Goal: Task Accomplishment & Management: Manage account settings

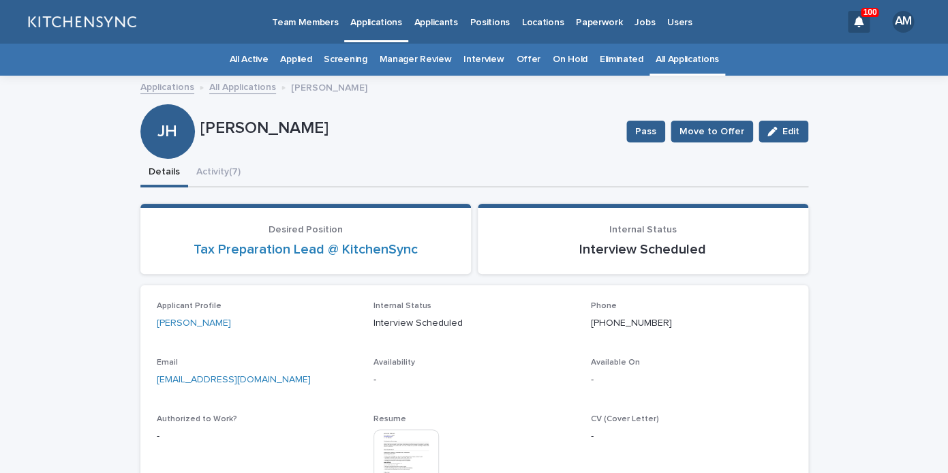
click at [658, 62] on link "All Applications" at bounding box center [686, 60] width 63 height 32
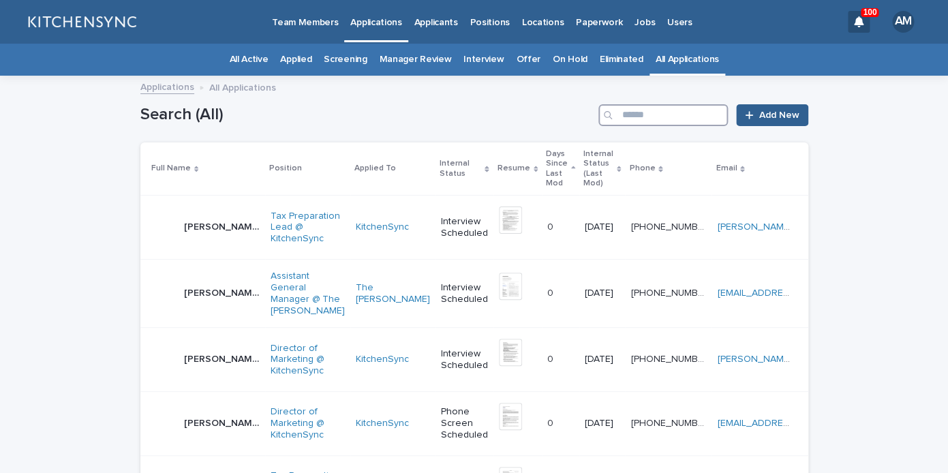
click at [653, 122] on input "Search" at bounding box center [662, 115] width 129 height 22
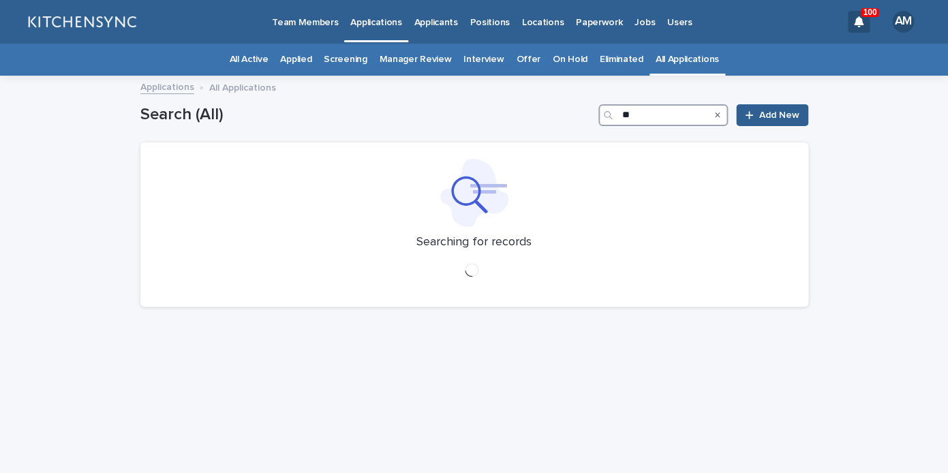
type input "*"
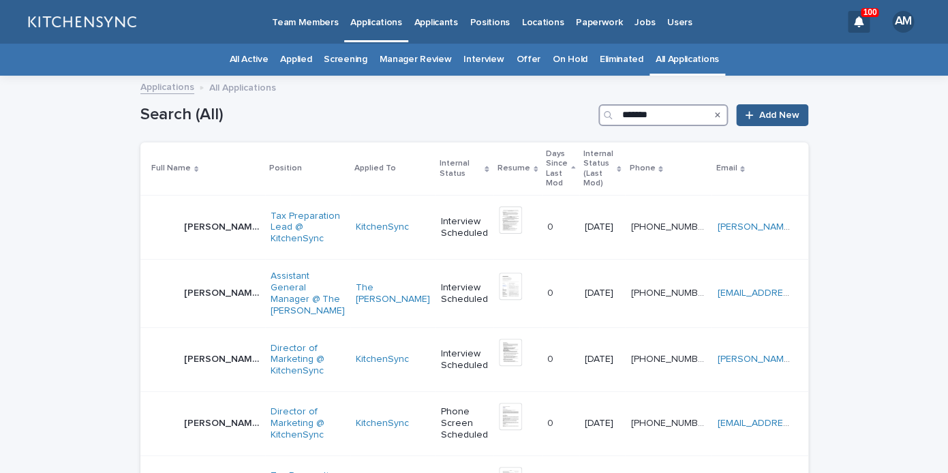
type input "*******"
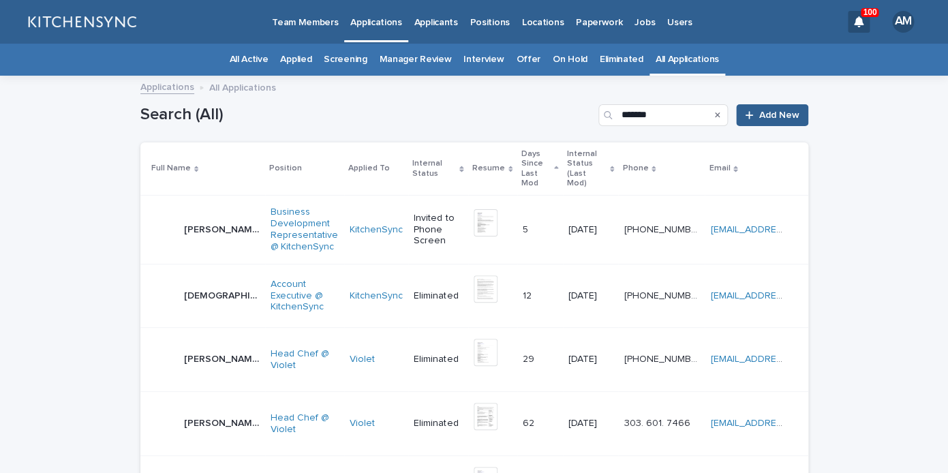
click at [203, 221] on p "[PERSON_NAME]" at bounding box center [223, 228] width 78 height 14
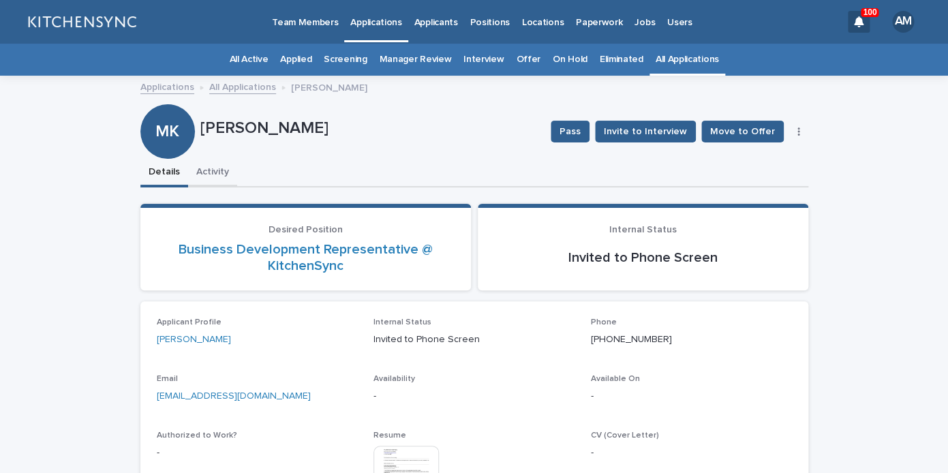
click at [213, 176] on button "Activity" at bounding box center [212, 173] width 49 height 29
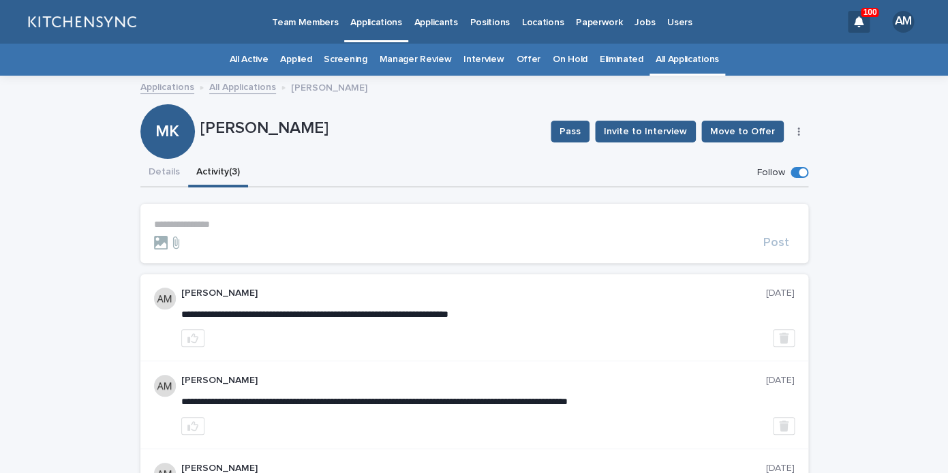
click at [218, 225] on p "**********" at bounding box center [474, 225] width 640 height 12
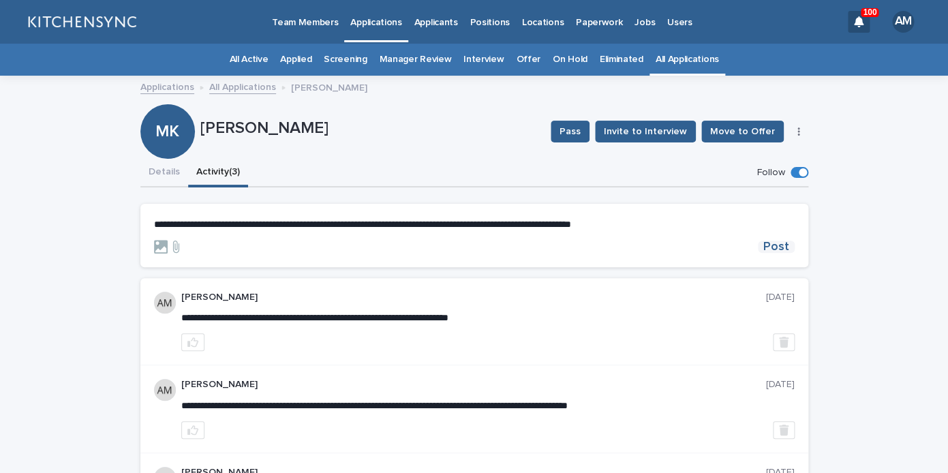
click at [784, 245] on span "Post" at bounding box center [776, 246] width 26 height 12
click at [170, 179] on button "Details" at bounding box center [164, 173] width 48 height 29
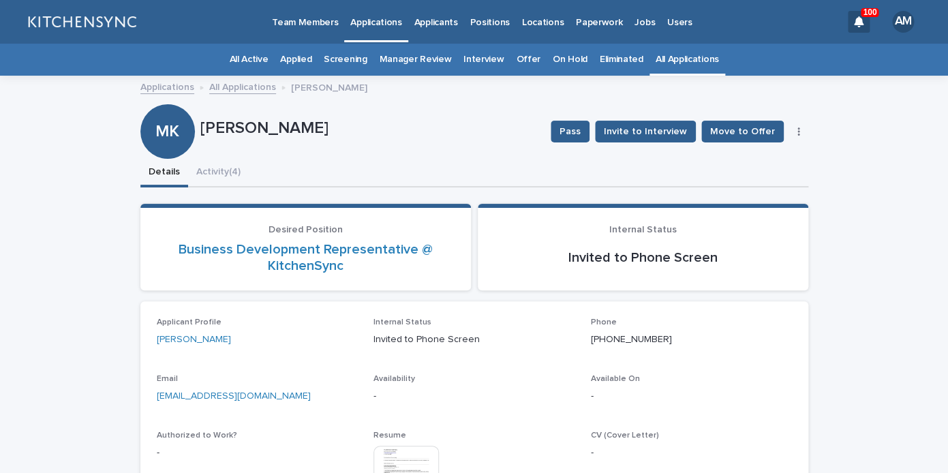
click at [802, 131] on button "button" at bounding box center [798, 132] width 19 height 10
click at [762, 151] on button "Edit" at bounding box center [757, 159] width 90 height 22
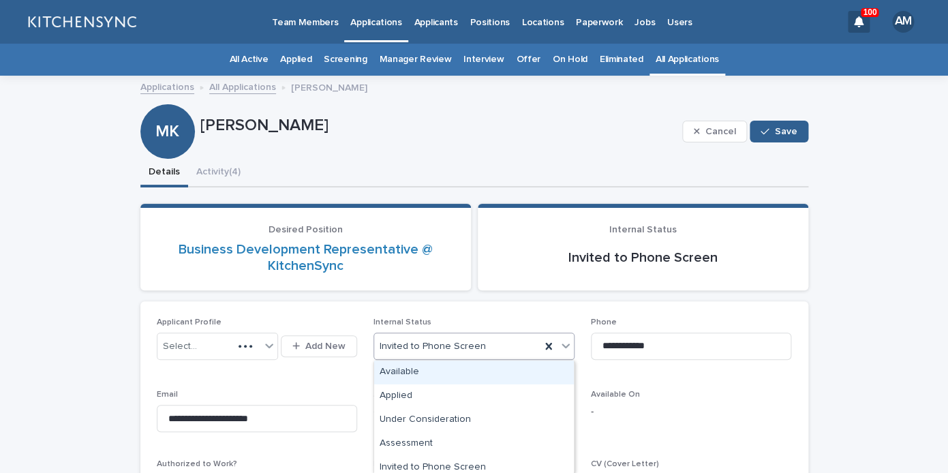
click at [484, 358] on div "Invited to Phone Screen" at bounding box center [473, 345] width 201 height 27
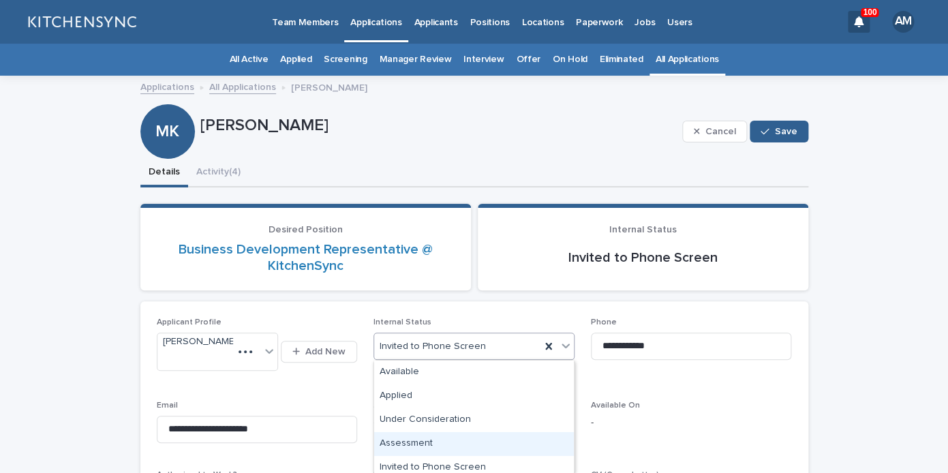
scroll to position [316, 0]
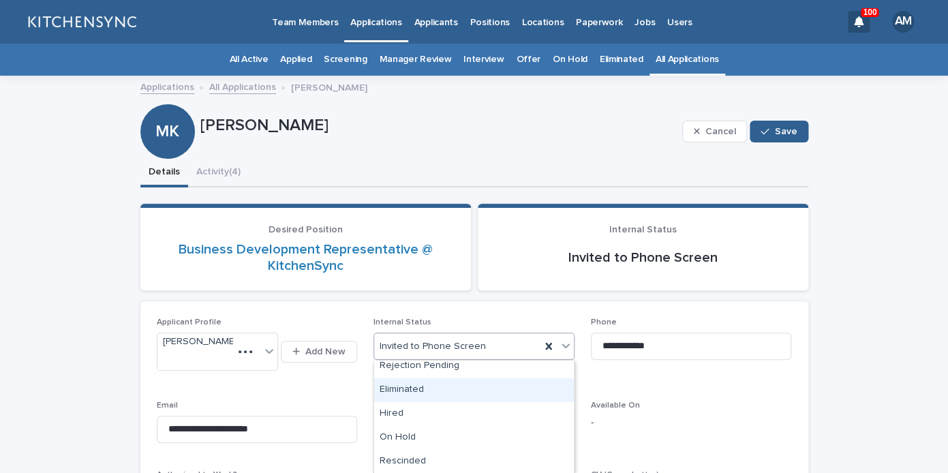
click at [483, 393] on div "Eliminated" at bounding box center [474, 390] width 200 height 24
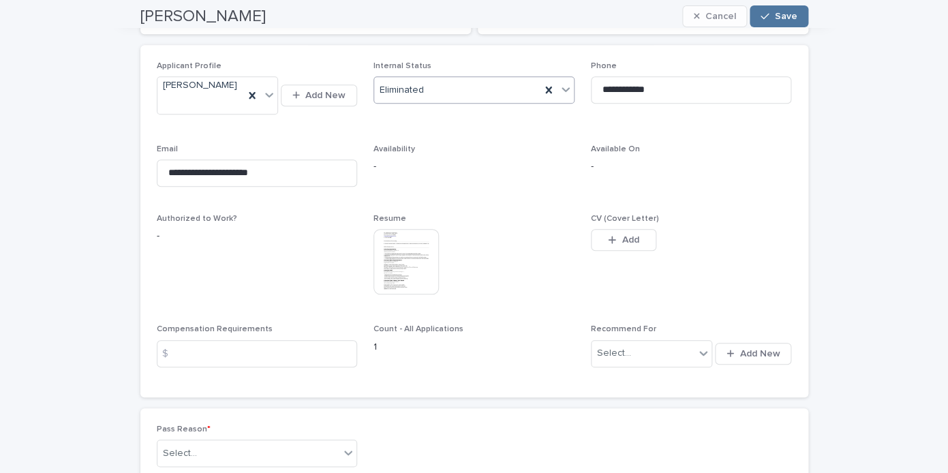
scroll to position [258, 0]
click at [283, 425] on div "Pass Reason * Select..." at bounding box center [257, 448] width 201 height 53
click at [300, 456] on div "Pass Reason * Select..." at bounding box center [257, 448] width 201 height 53
click at [304, 445] on div "Select..." at bounding box center [248, 451] width 183 height 22
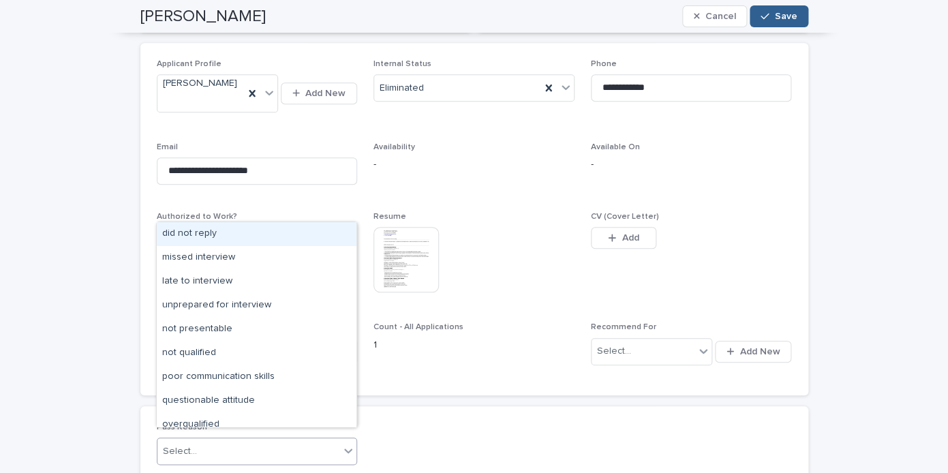
click at [268, 239] on div "did not reply" at bounding box center [257, 234] width 200 height 24
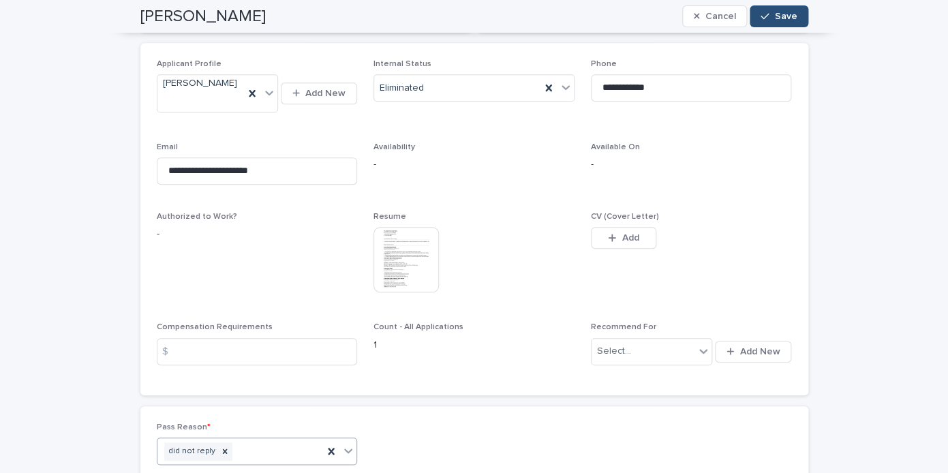
click at [804, 18] on button "Save" at bounding box center [778, 16] width 58 height 22
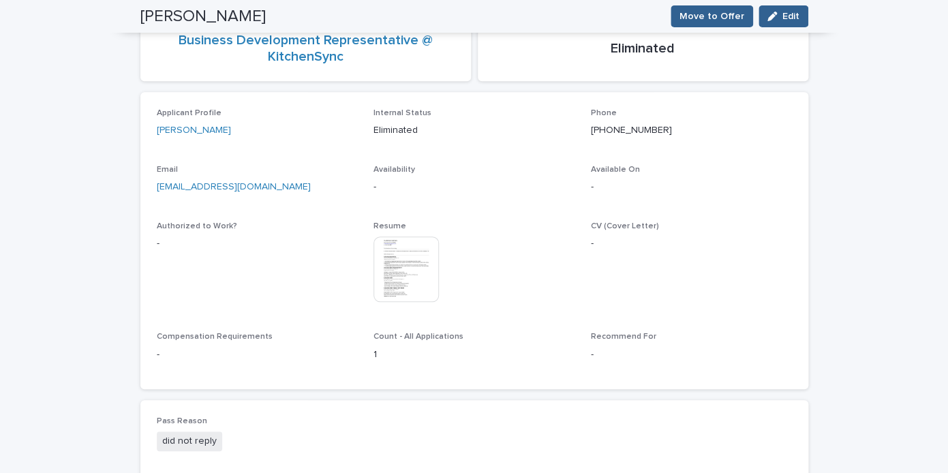
scroll to position [0, 0]
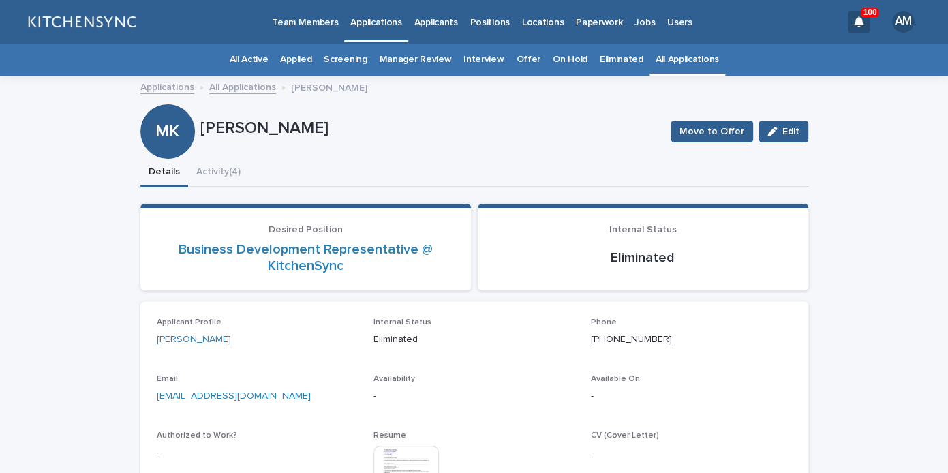
click at [665, 59] on link "All Applications" at bounding box center [686, 60] width 63 height 32
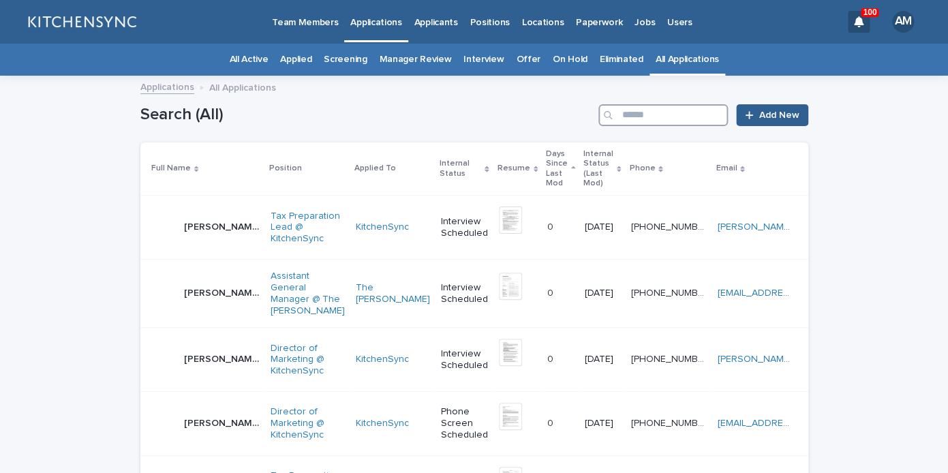
click at [666, 110] on input "Search" at bounding box center [662, 115] width 129 height 22
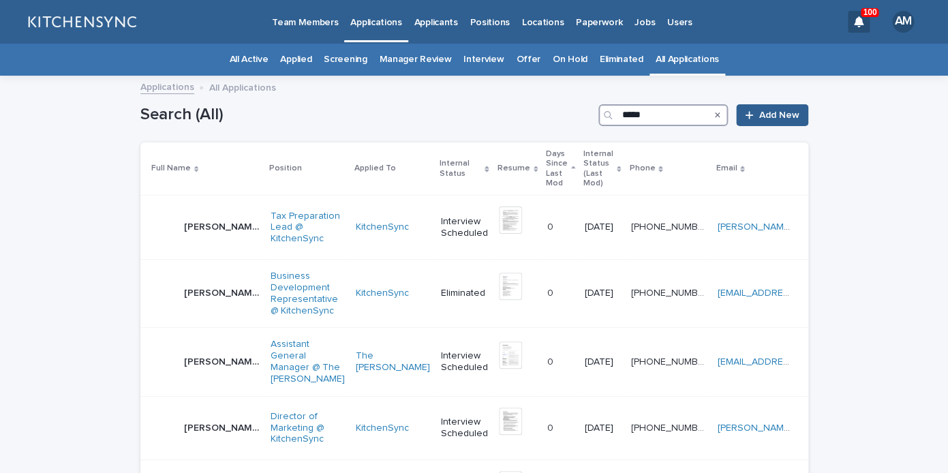
type input "*****"
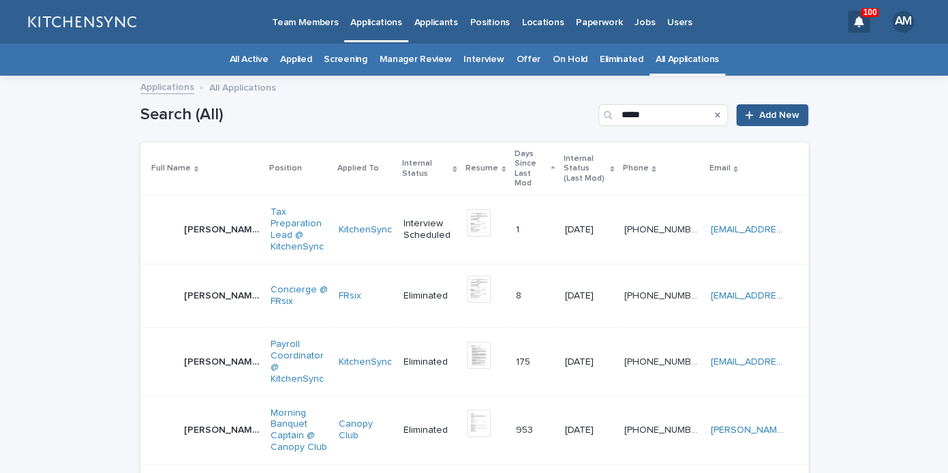
click at [210, 221] on p "[PERSON_NAME]" at bounding box center [223, 228] width 78 height 14
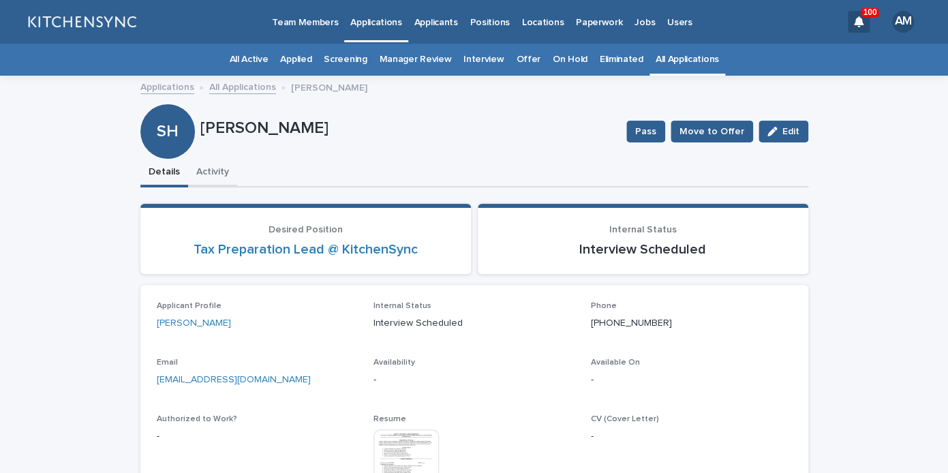
click at [220, 186] on button "Activity" at bounding box center [212, 173] width 49 height 29
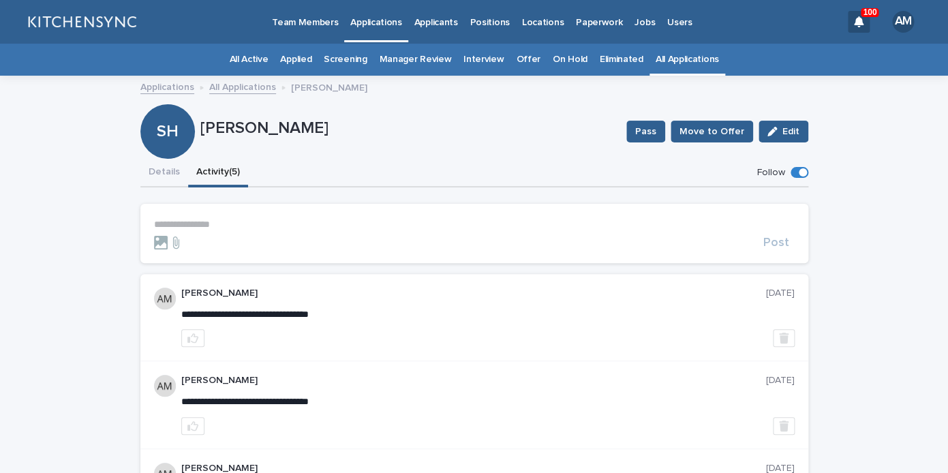
click at [216, 219] on p "**********" at bounding box center [474, 225] width 640 height 12
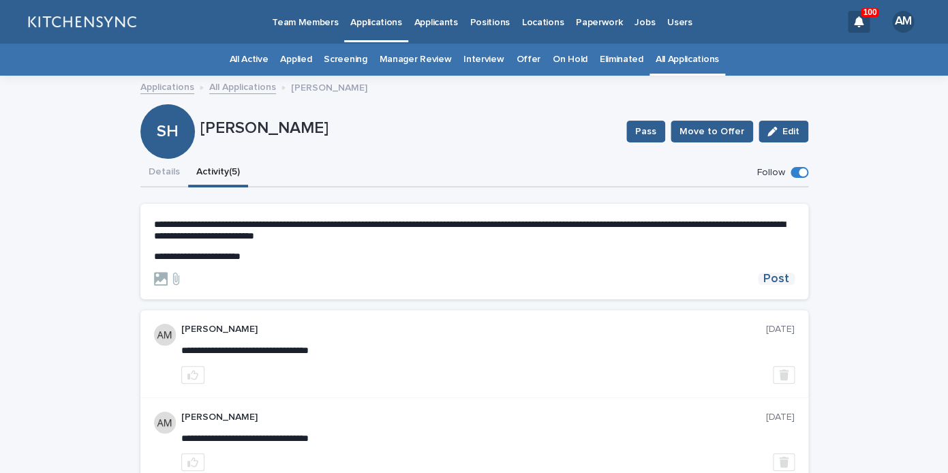
click at [779, 283] on span "Post" at bounding box center [776, 278] width 26 height 12
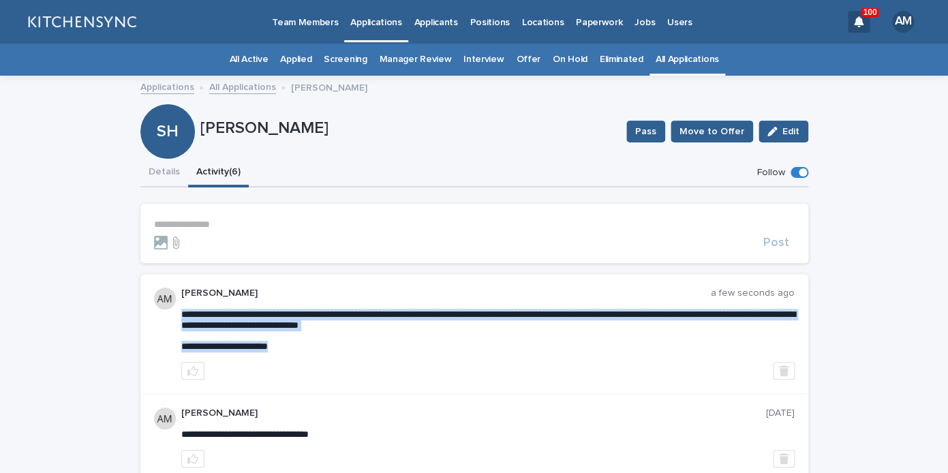
drag, startPoint x: 182, startPoint y: 315, endPoint x: 295, endPoint y: 348, distance: 117.7
click at [789, 370] on button "button" at bounding box center [783, 371] width 22 height 18
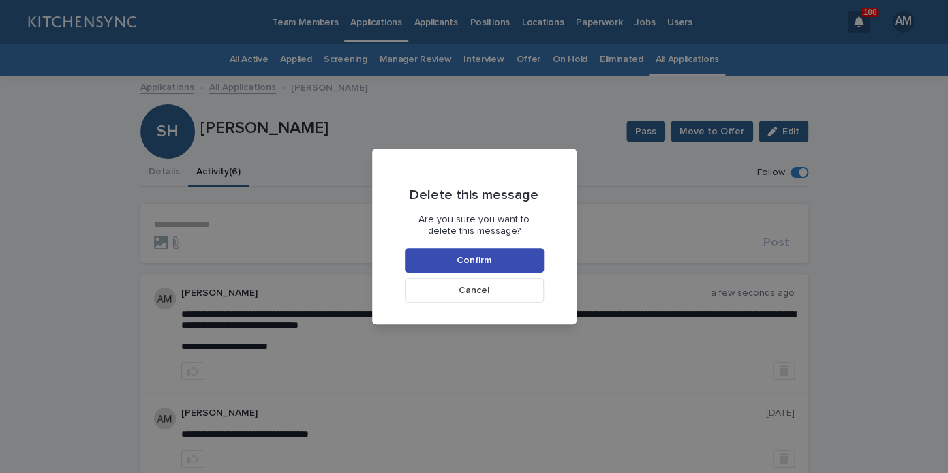
click at [510, 259] on button "Confirm" at bounding box center [474, 260] width 139 height 25
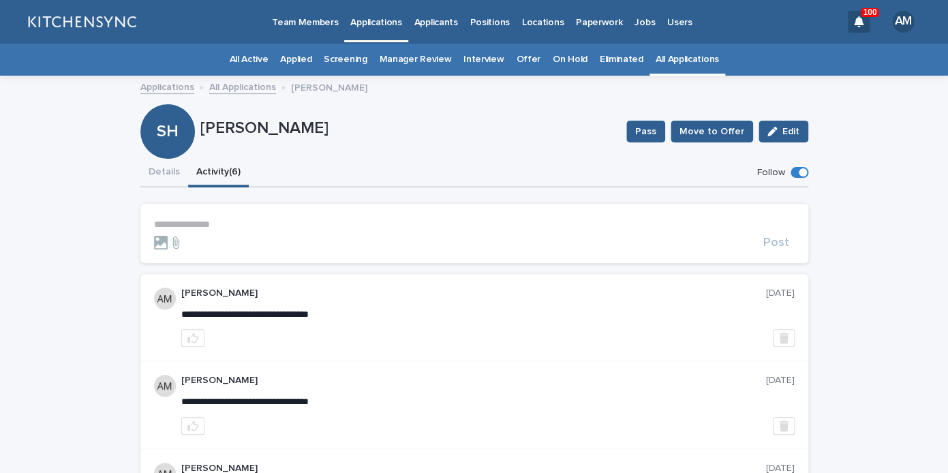
click at [255, 220] on p "**********" at bounding box center [474, 225] width 640 height 12
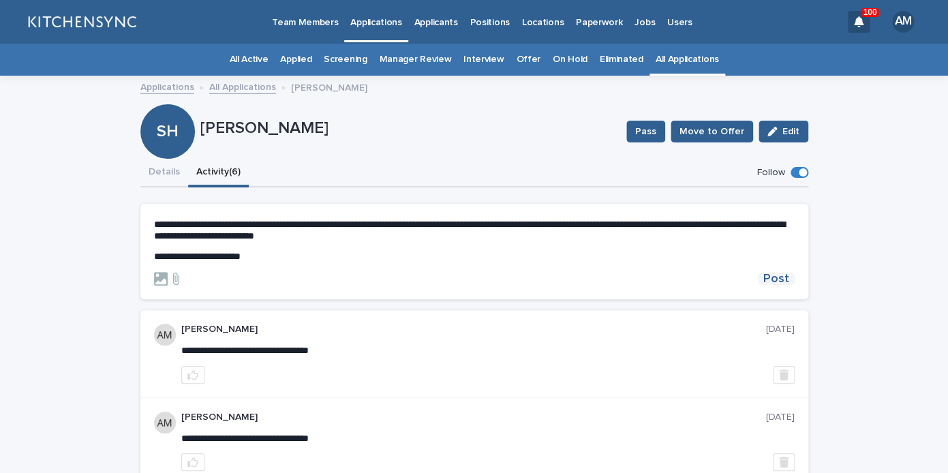
click at [782, 273] on span "Post" at bounding box center [776, 278] width 26 height 12
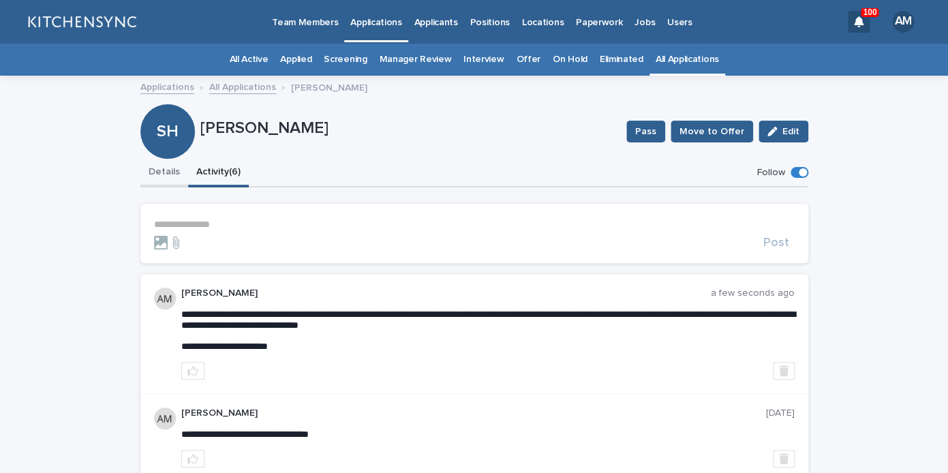
click at [183, 186] on button "Details" at bounding box center [164, 173] width 48 height 29
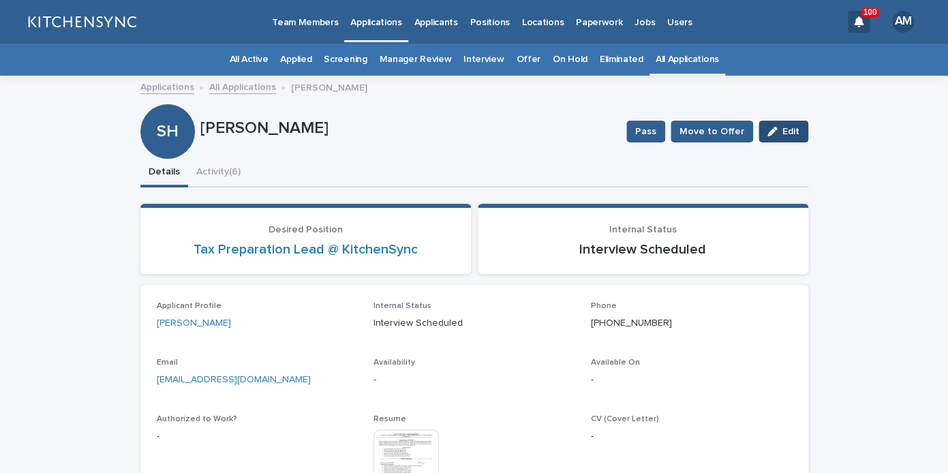
click at [786, 133] on span "Edit" at bounding box center [790, 132] width 17 height 10
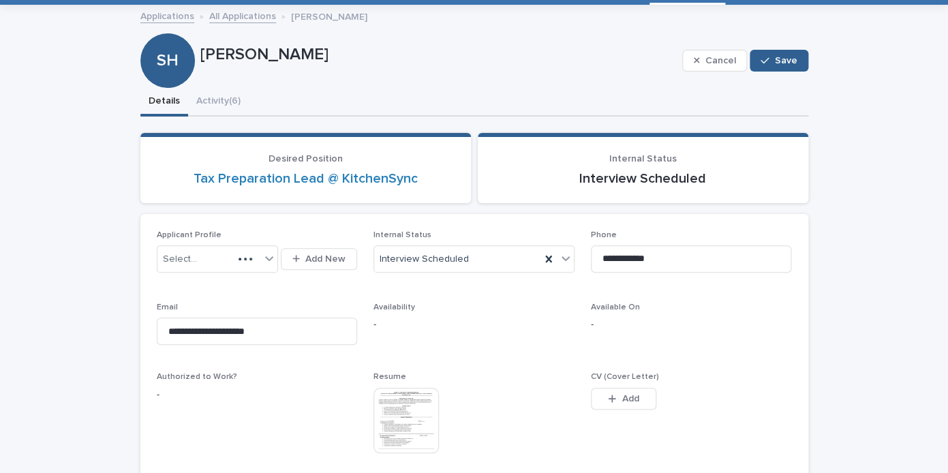
scroll to position [81, 0]
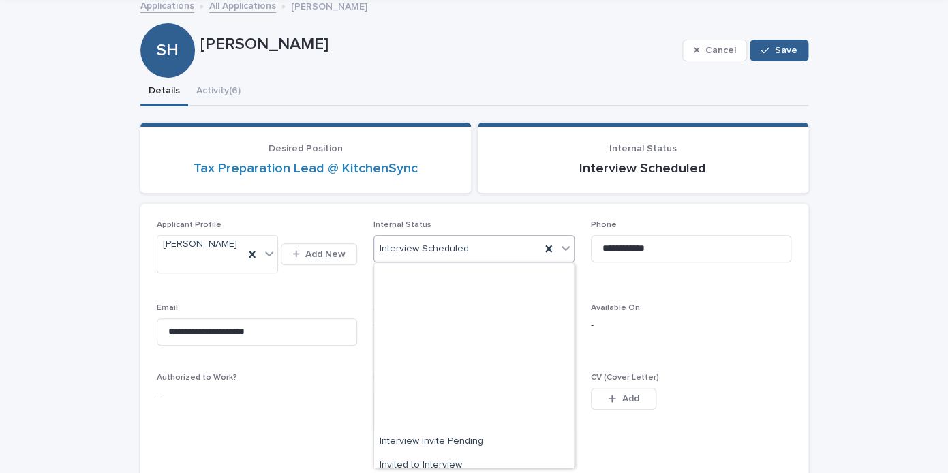
click at [458, 258] on div "Interview Scheduled" at bounding box center [457, 249] width 166 height 22
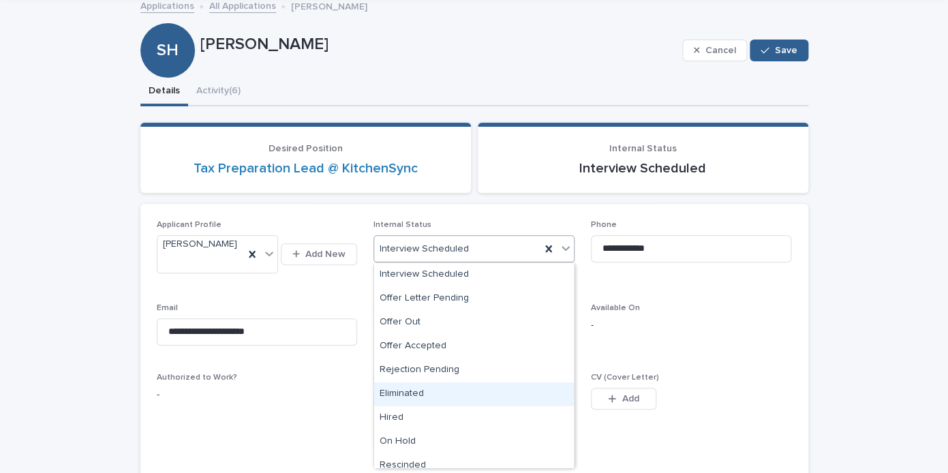
click at [448, 392] on div "Eliminated" at bounding box center [474, 394] width 200 height 24
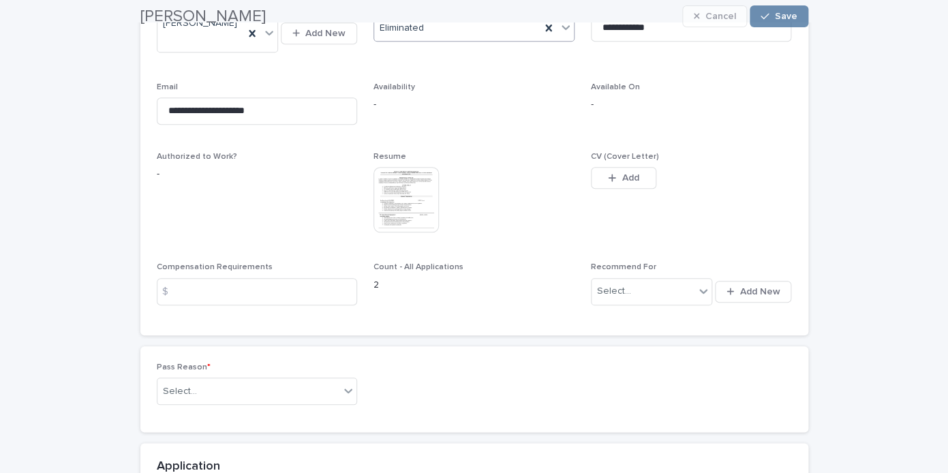
scroll to position [333, 0]
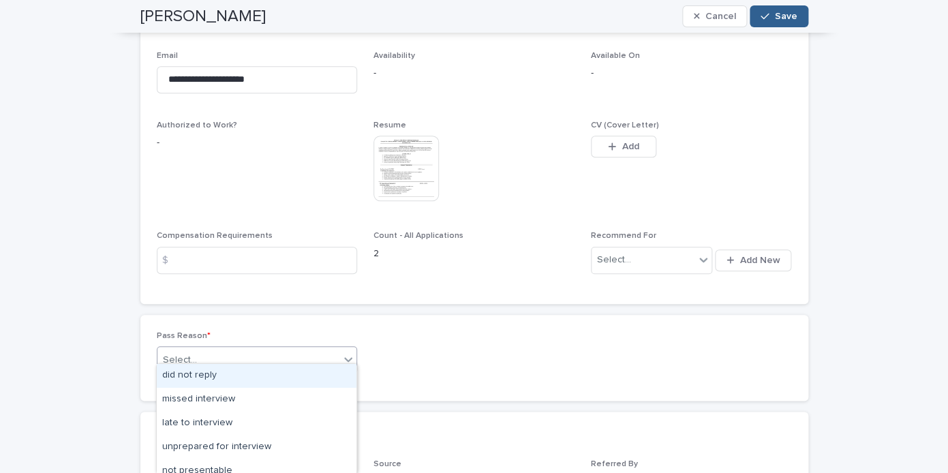
click at [306, 349] on div "Select..." at bounding box center [248, 360] width 183 height 22
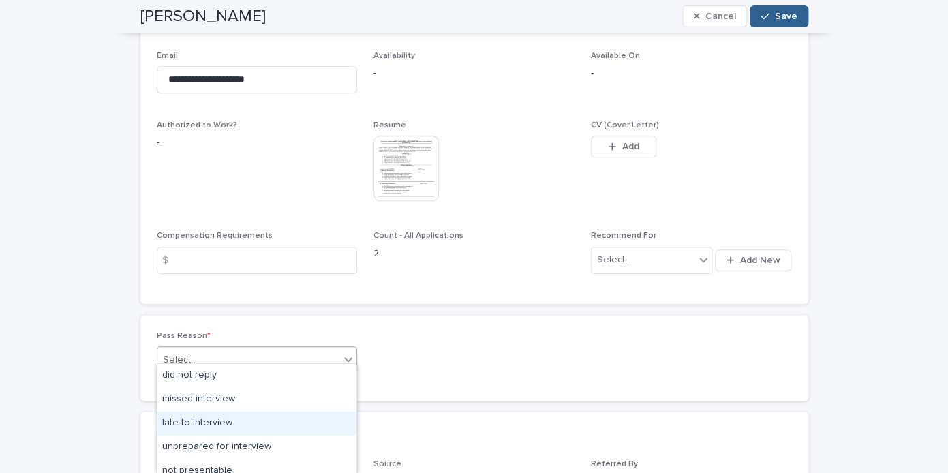
scroll to position [200, 0]
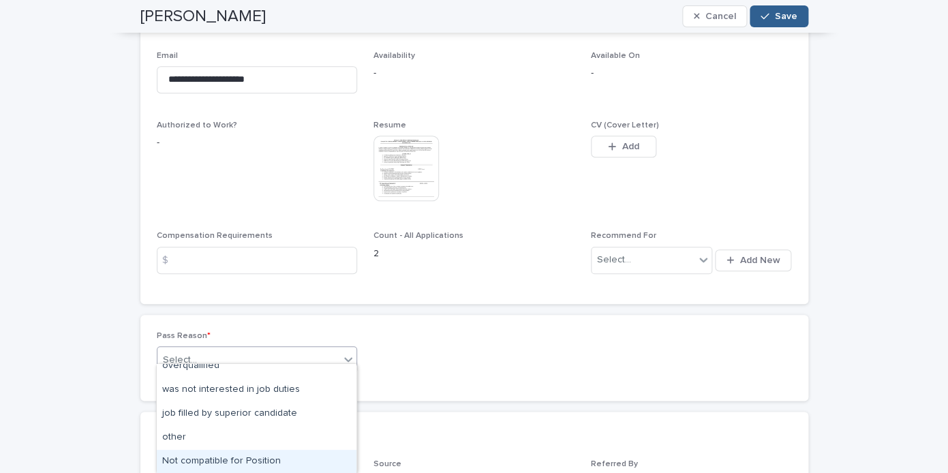
click at [280, 456] on div "Not compatible for Position" at bounding box center [257, 462] width 200 height 24
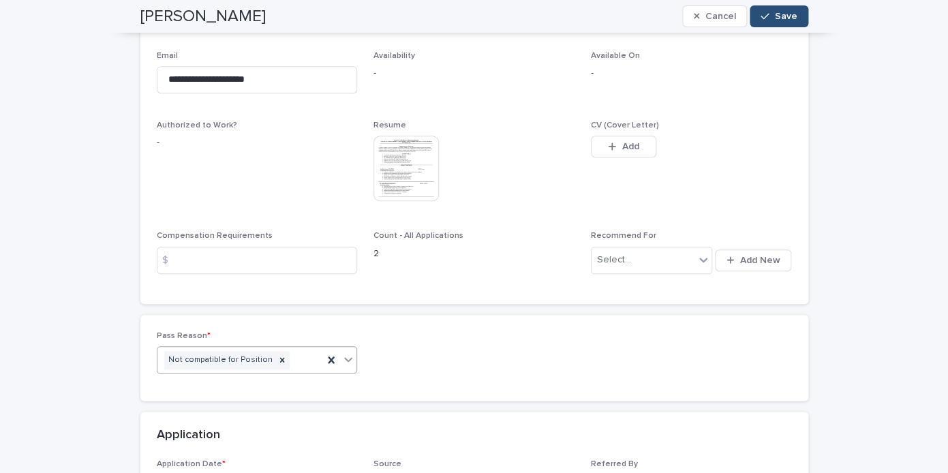
click at [783, 10] on button "Save" at bounding box center [778, 16] width 58 height 22
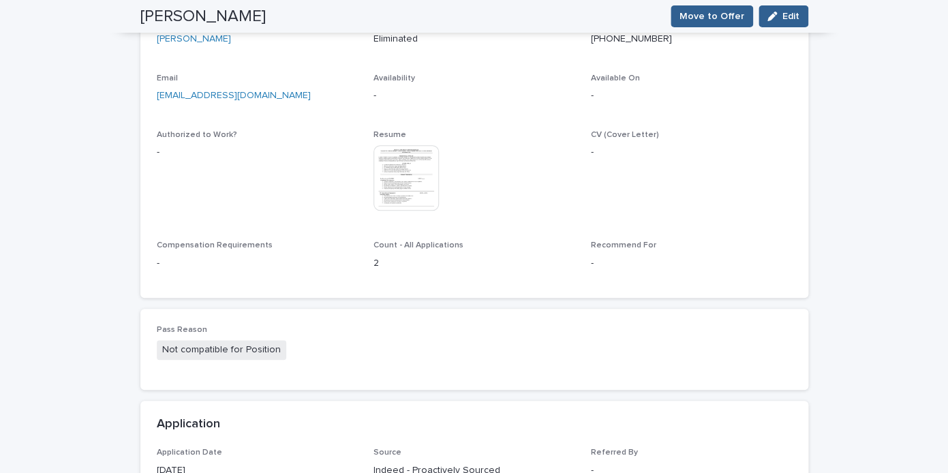
scroll to position [0, 0]
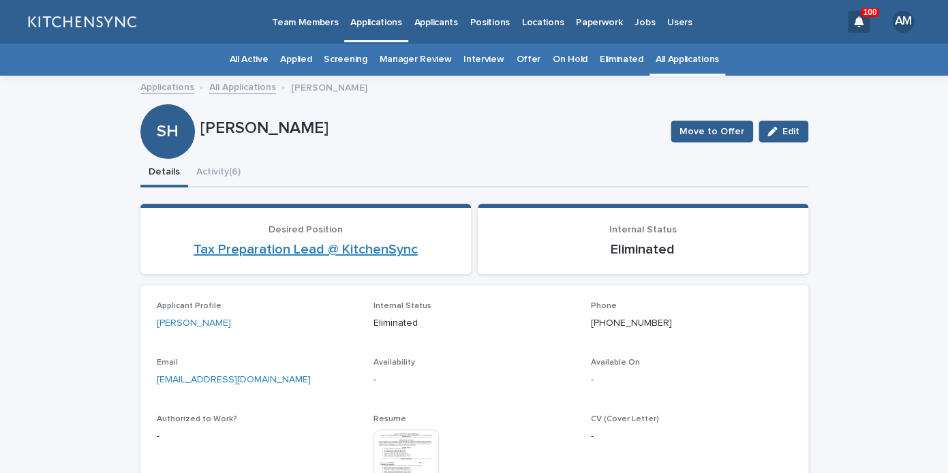
click at [280, 253] on link "Tax Preparation Lead @ KitchenSync" at bounding box center [305, 249] width 224 height 16
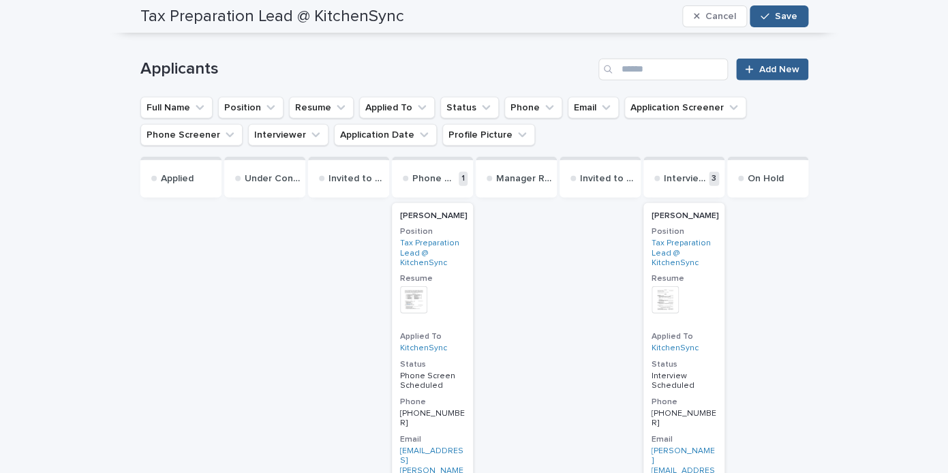
scroll to position [1330, 0]
click at [450, 220] on h2 "[PERSON_NAME]" at bounding box center [432, 217] width 73 height 18
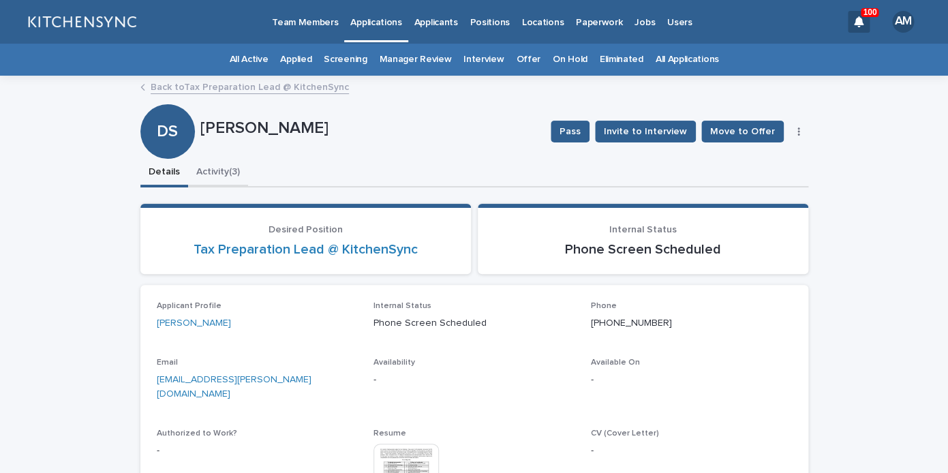
click at [219, 178] on button "Activity (3)" at bounding box center [218, 173] width 60 height 29
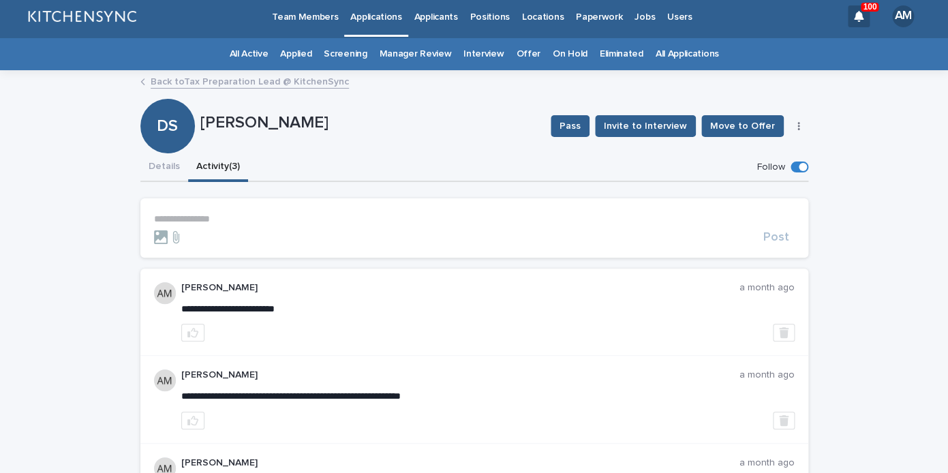
scroll to position [5, 0]
click at [172, 178] on button "Details" at bounding box center [164, 168] width 48 height 29
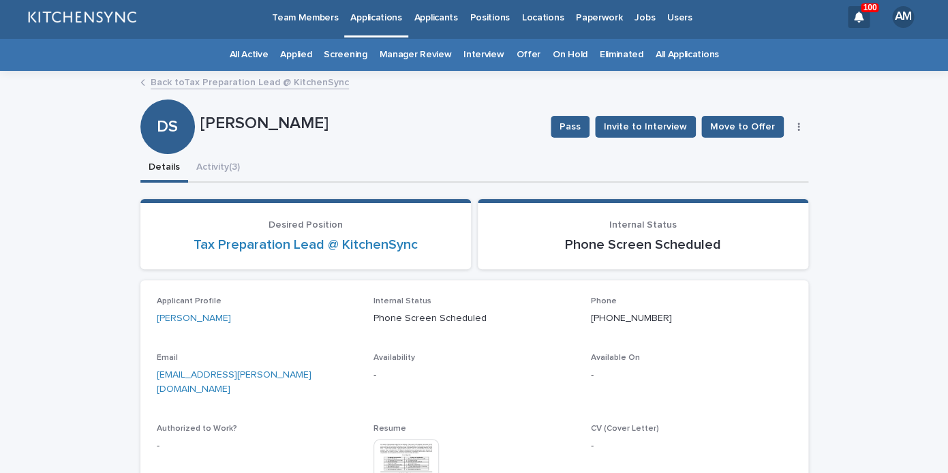
click at [803, 124] on button "button" at bounding box center [798, 127] width 19 height 10
click at [766, 153] on button "Edit" at bounding box center [757, 154] width 90 height 22
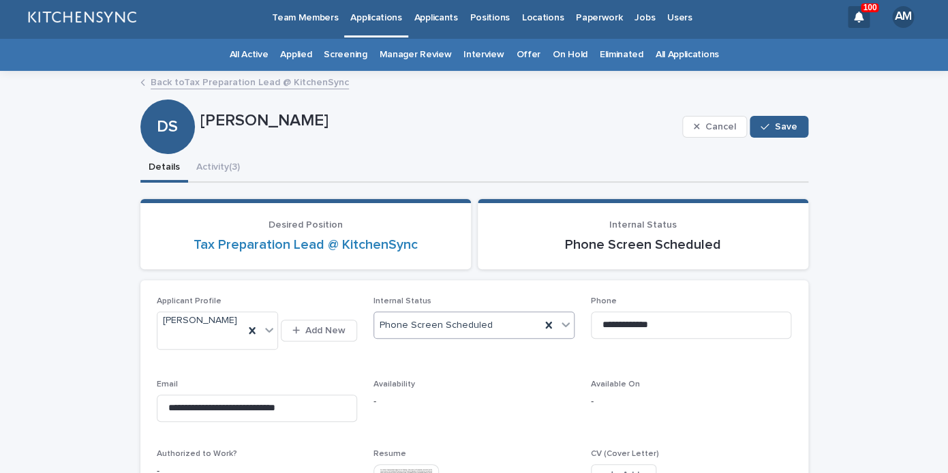
click at [492, 324] on div "Phone Screen Scheduled" at bounding box center [457, 325] width 166 height 22
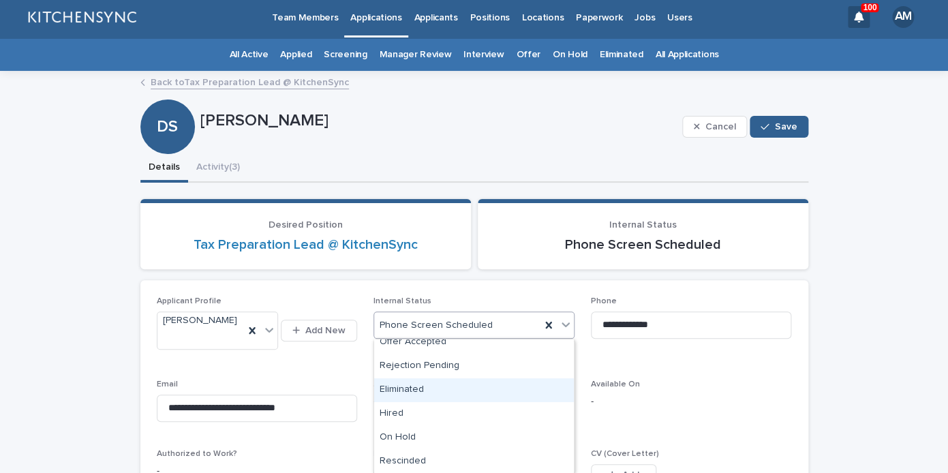
click at [485, 394] on div "Eliminated" at bounding box center [474, 390] width 200 height 24
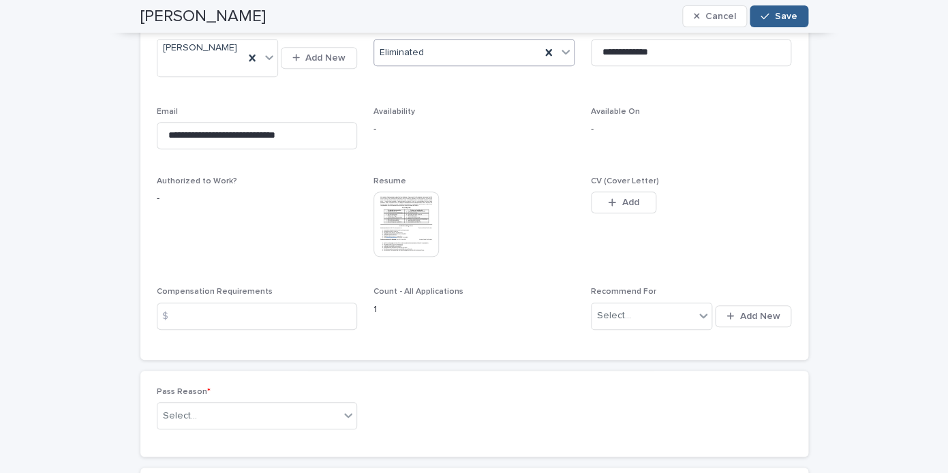
scroll to position [293, 0]
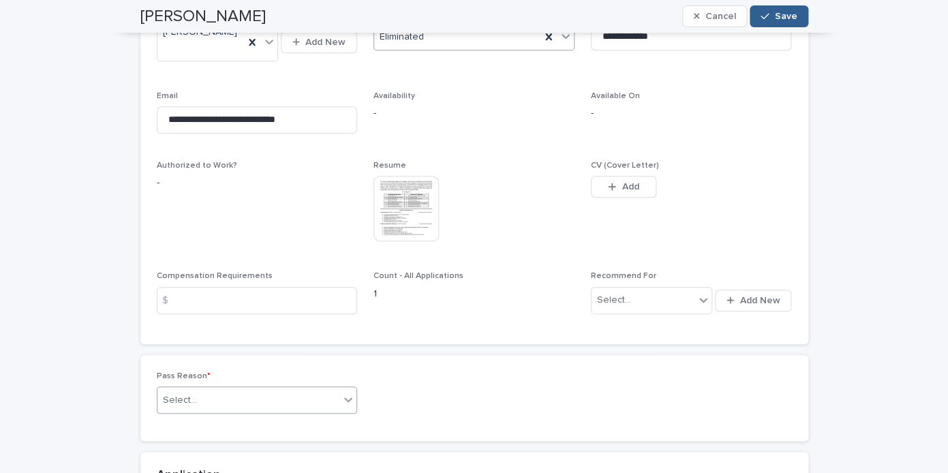
click at [313, 389] on div "Select..." at bounding box center [248, 400] width 183 height 22
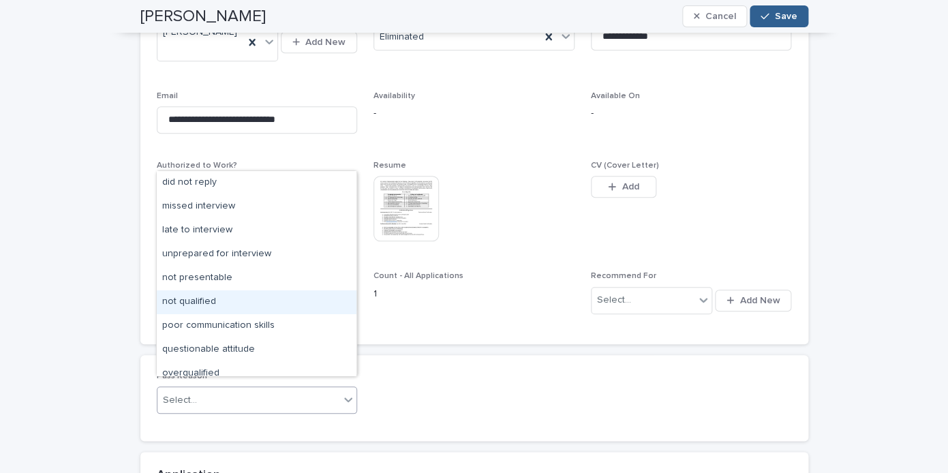
scroll to position [106, 0]
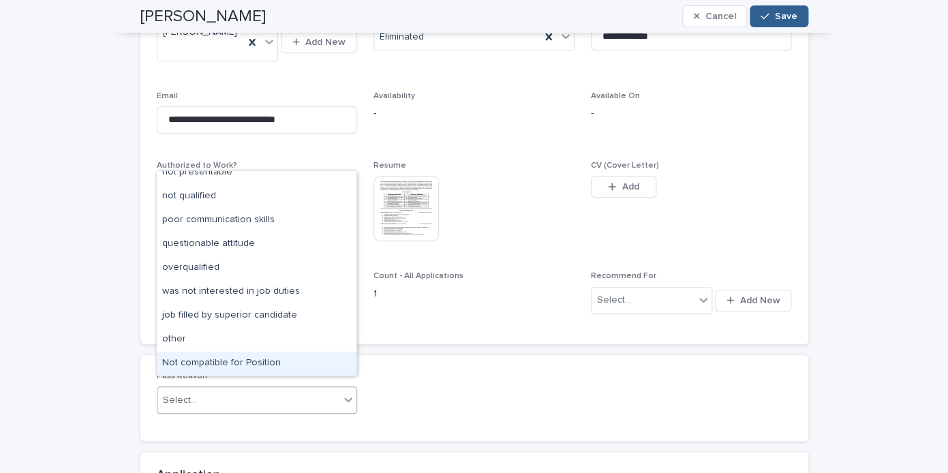
click at [273, 358] on div "Not compatible for Position" at bounding box center [257, 363] width 200 height 24
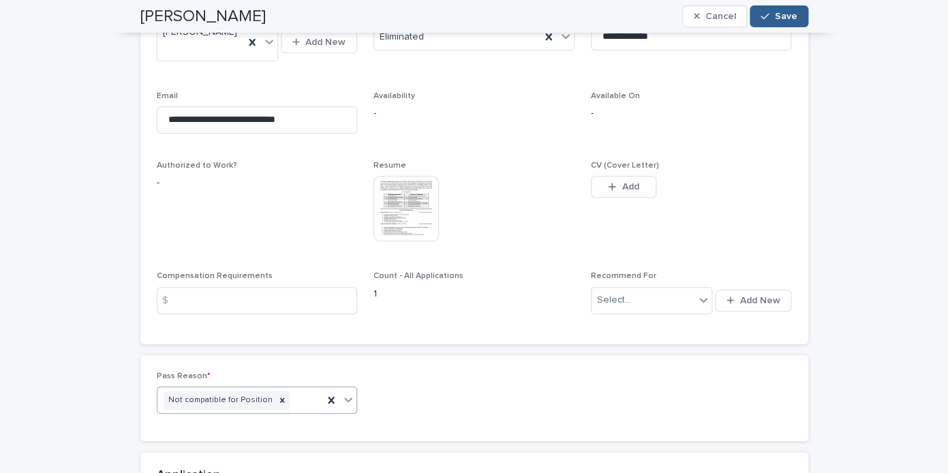
click at [785, 29] on div "[PERSON_NAME] Cancel Save" at bounding box center [474, 16] width 668 height 33
click at [783, 17] on span "Save" at bounding box center [786, 17] width 22 height 10
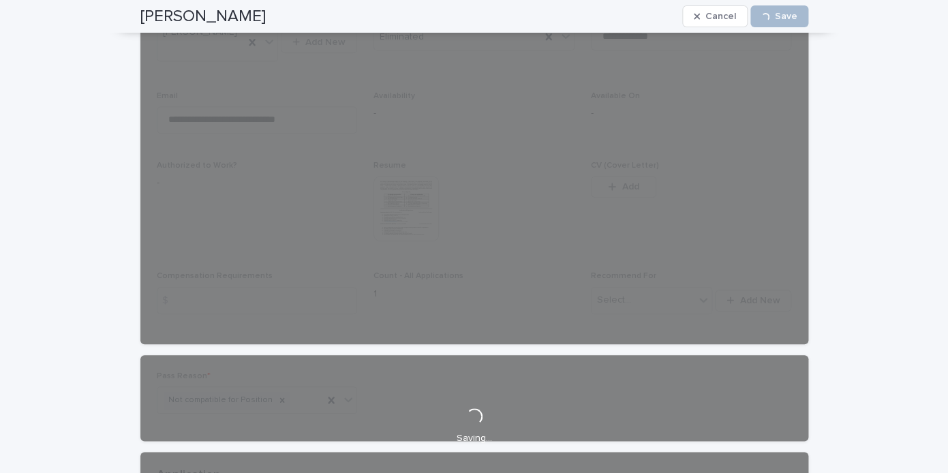
scroll to position [0, 0]
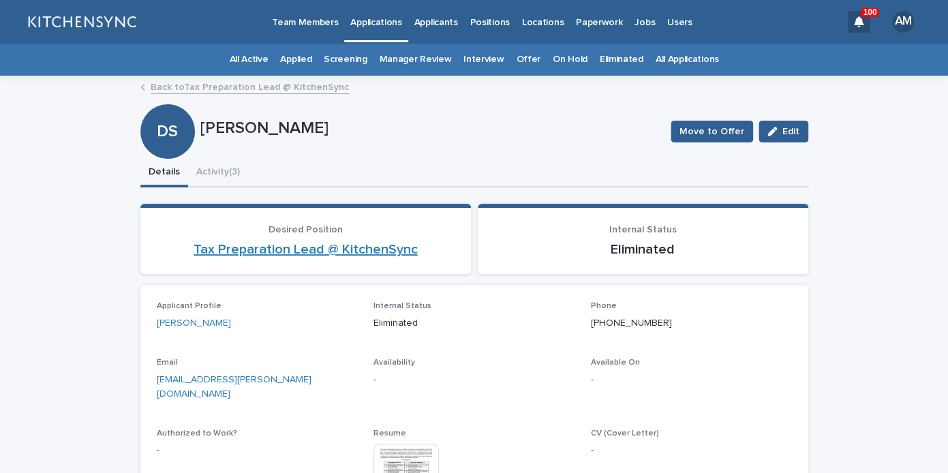
click at [388, 253] on link "Tax Preparation Lead @ KitchenSync" at bounding box center [305, 249] width 224 height 16
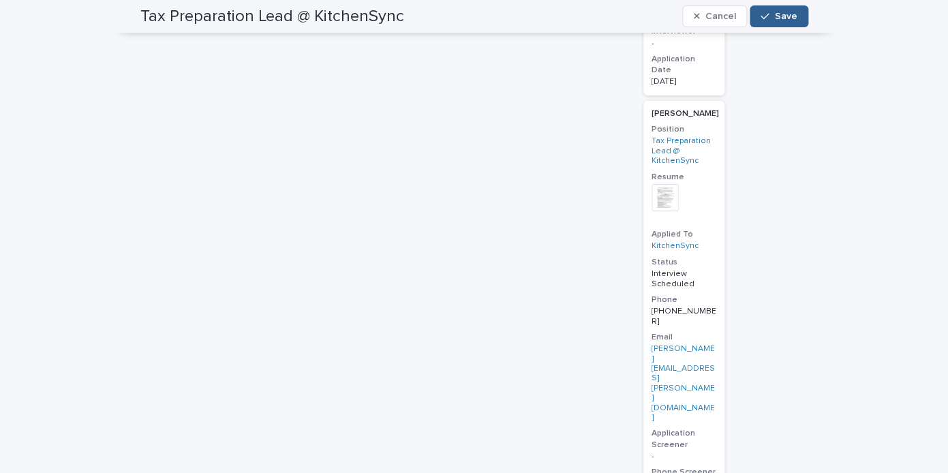
scroll to position [1900, 0]
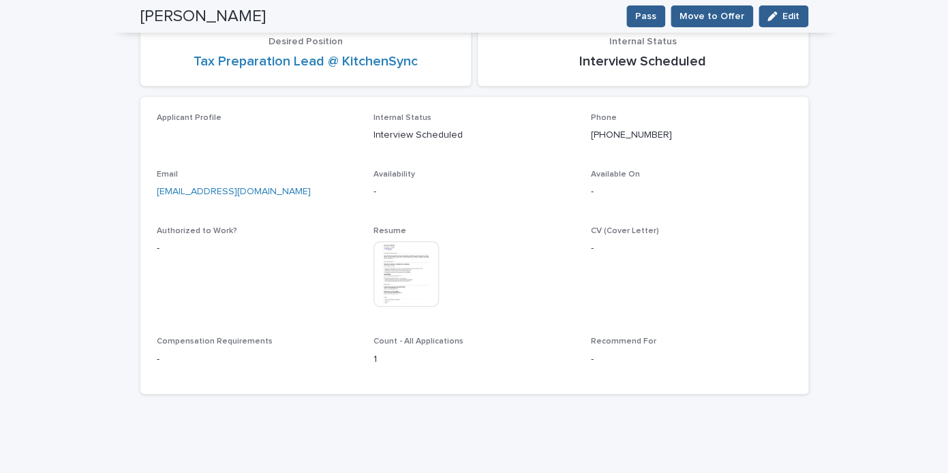
scroll to position [188, 0]
click at [786, 11] on button "Edit" at bounding box center [783, 16] width 50 height 22
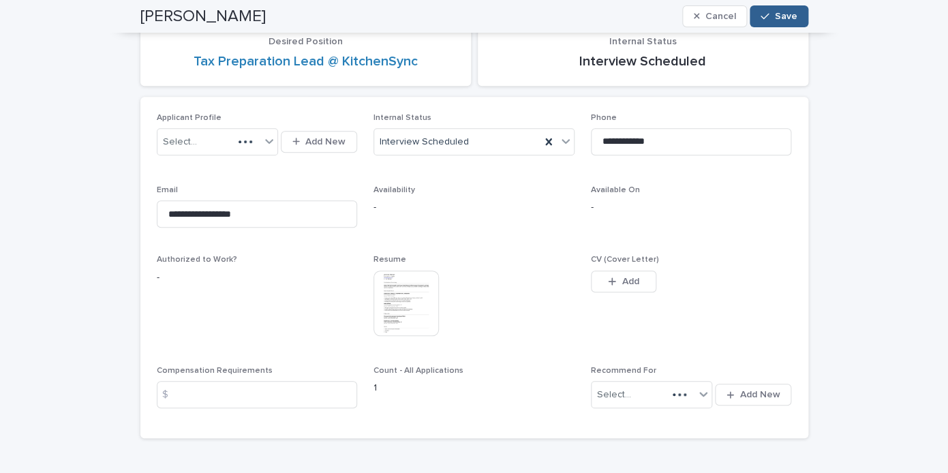
scroll to position [210, 0]
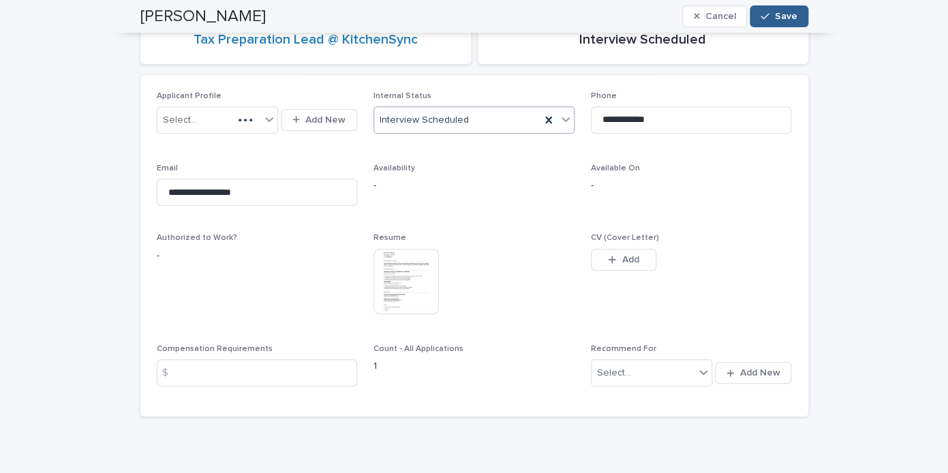
click at [466, 117] on div "Interview Scheduled" at bounding box center [457, 120] width 166 height 22
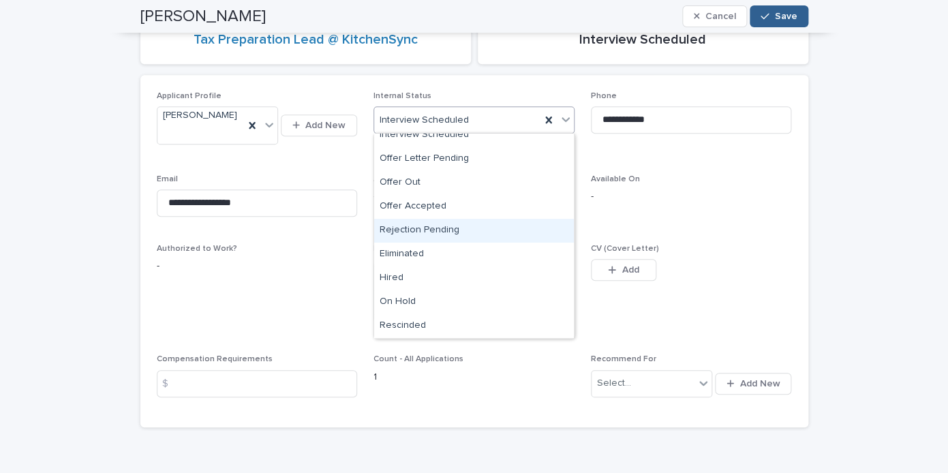
scroll to position [221, 0]
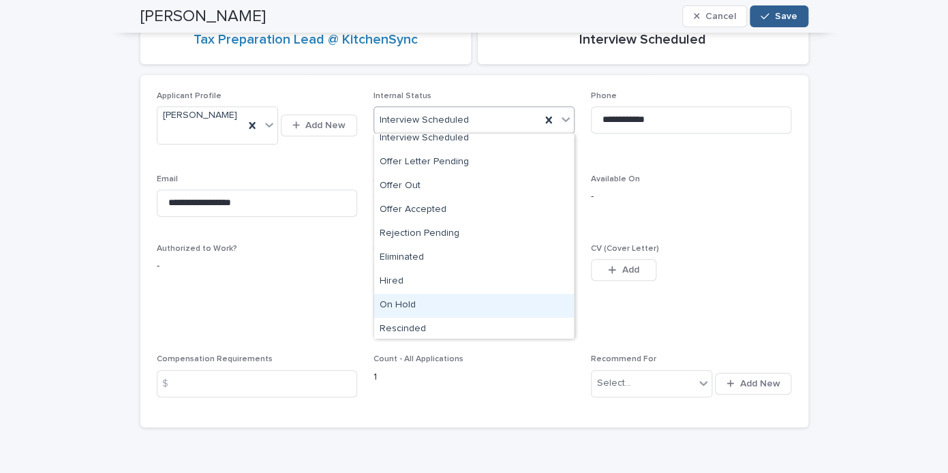
click at [450, 305] on div "On Hold" at bounding box center [474, 306] width 200 height 24
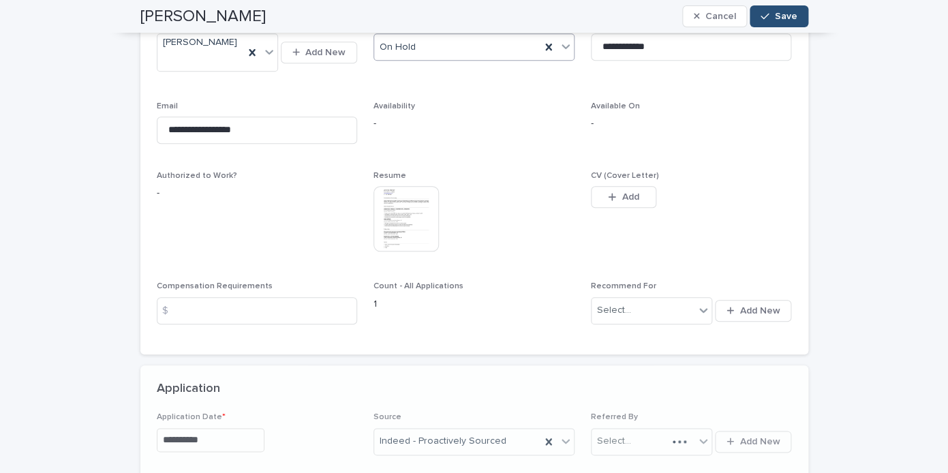
scroll to position [482, 0]
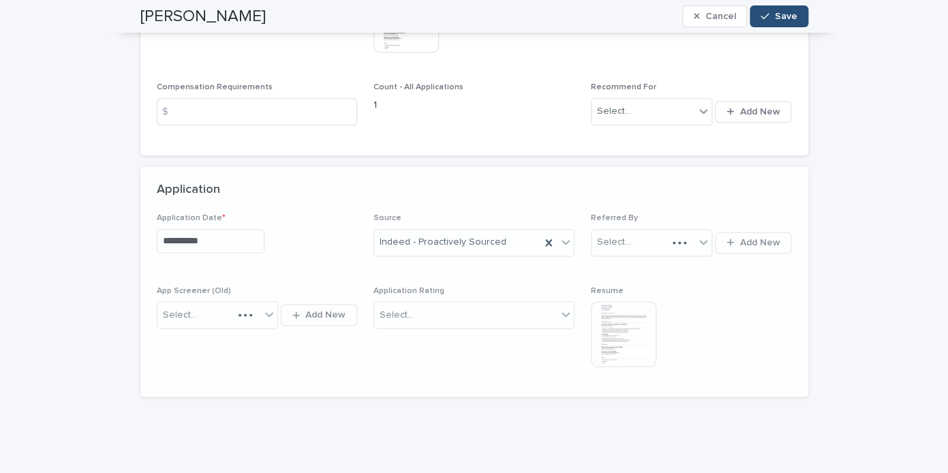
click at [787, 20] on span "Save" at bounding box center [786, 17] width 22 height 10
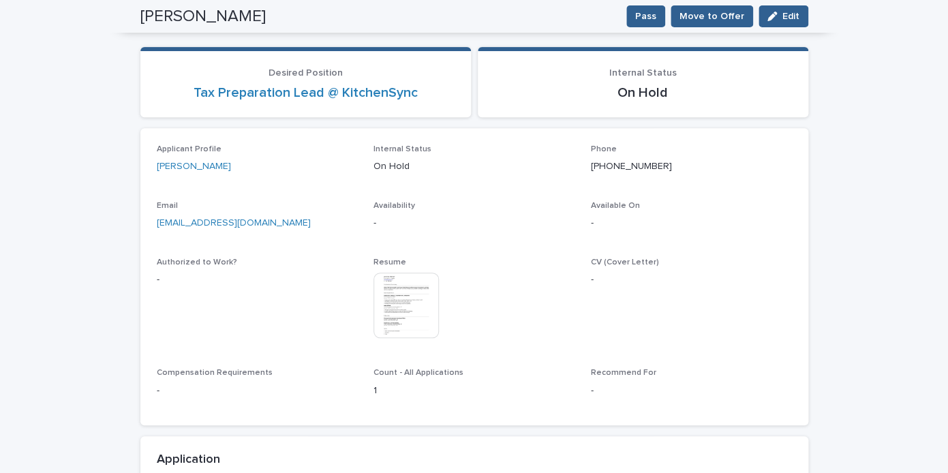
scroll to position [0, 0]
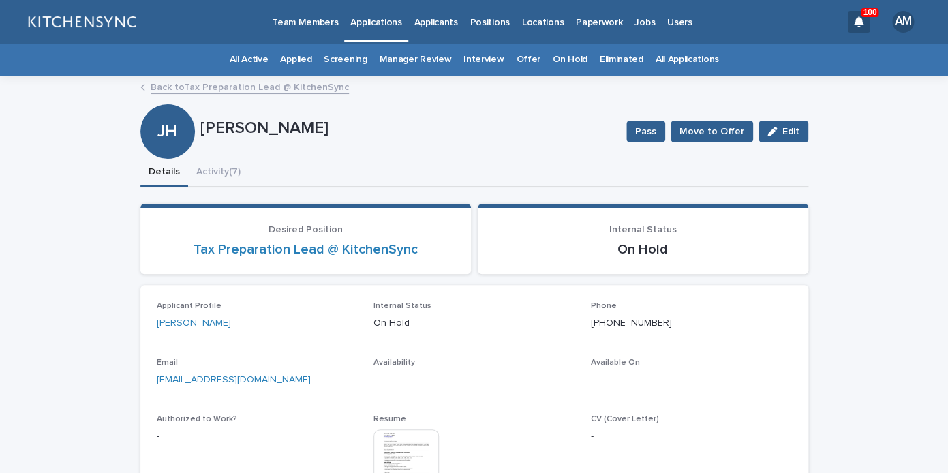
click at [482, 29] on link "Positions" at bounding box center [489, 21] width 52 height 42
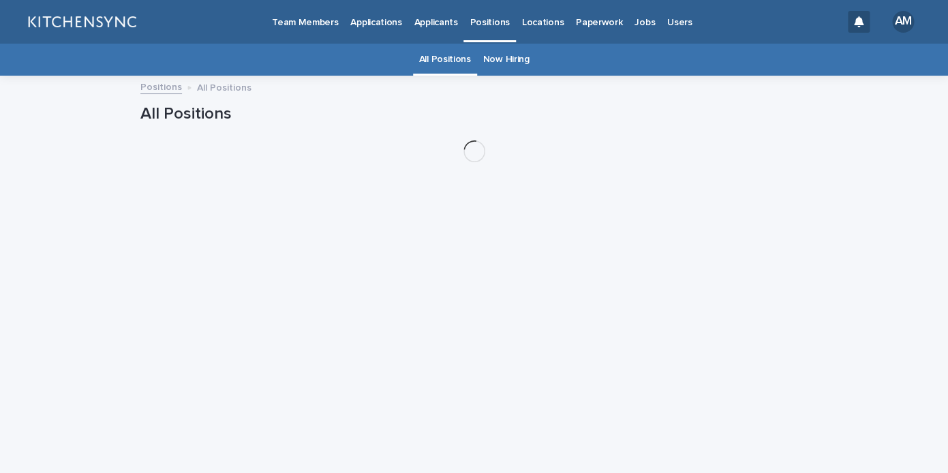
click at [509, 67] on link "Now Hiring" at bounding box center [506, 60] width 46 height 32
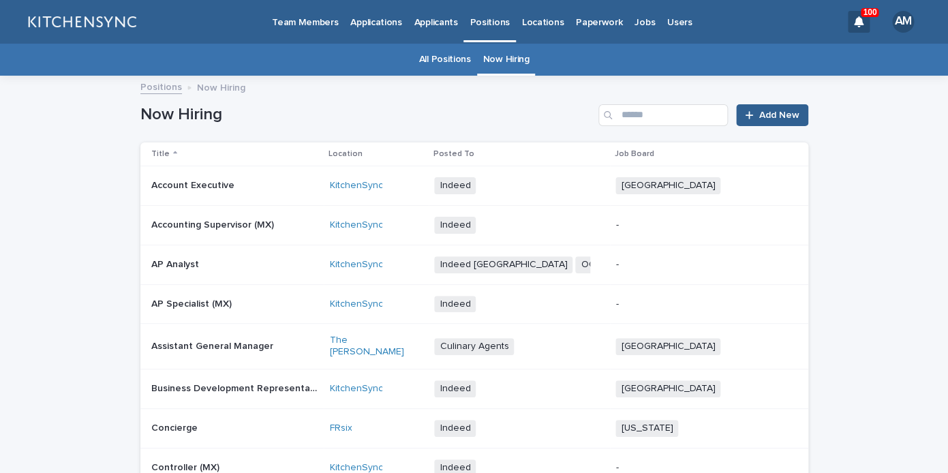
click at [251, 191] on p at bounding box center [235, 186] width 168 height 12
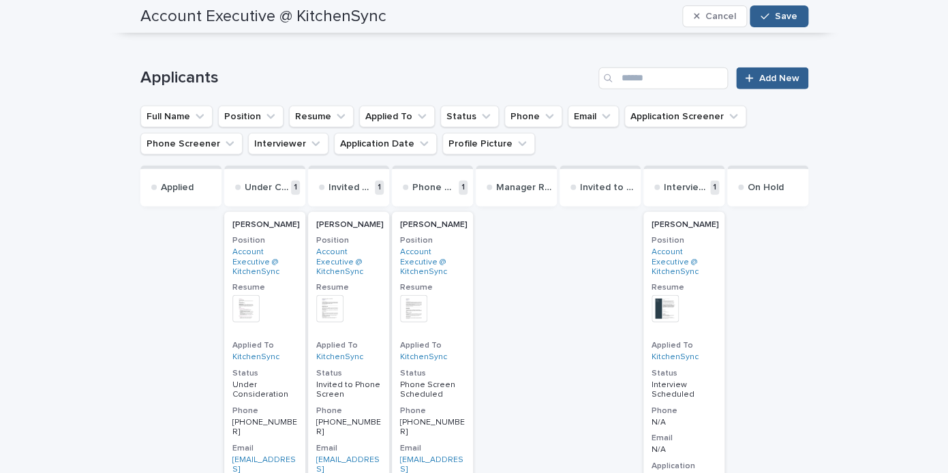
scroll to position [1330, 0]
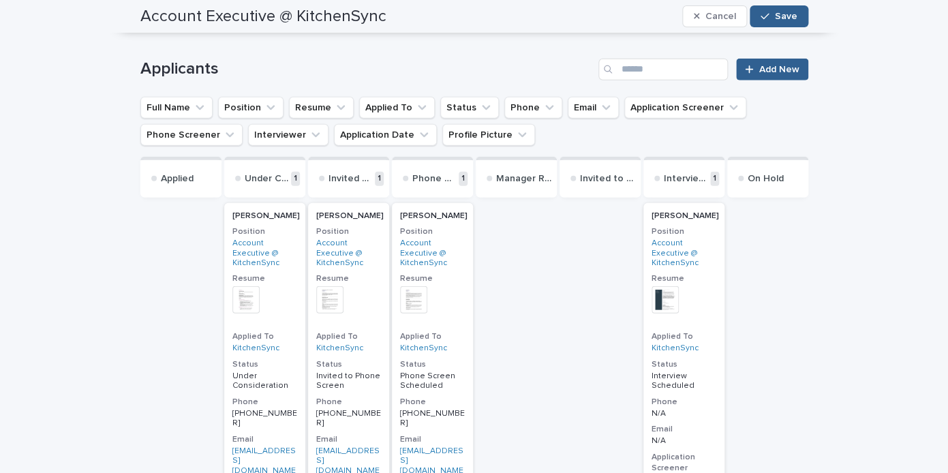
click at [353, 218] on p "[PERSON_NAME]" at bounding box center [349, 216] width 67 height 10
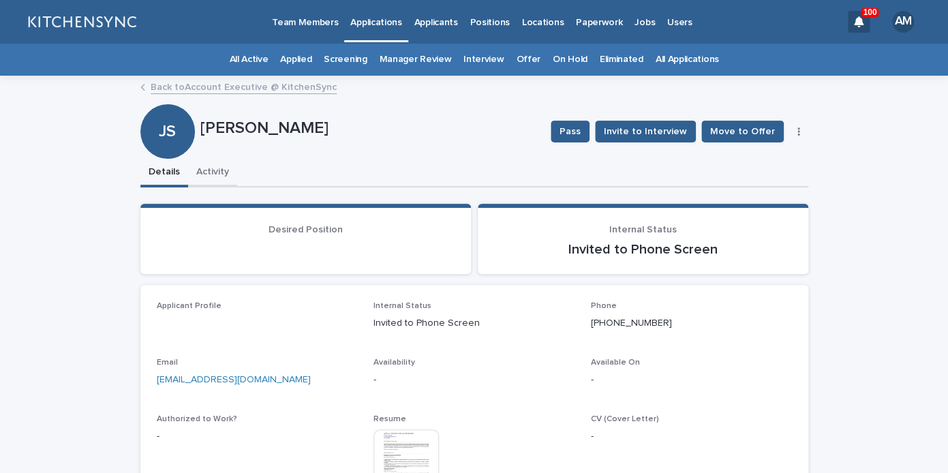
click at [217, 173] on button "Activity" at bounding box center [212, 173] width 49 height 29
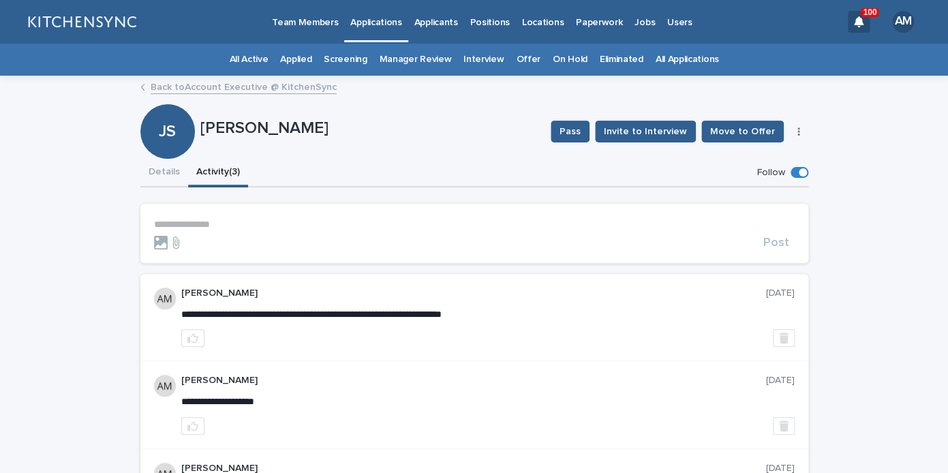
click at [209, 223] on p "**********" at bounding box center [474, 225] width 640 height 12
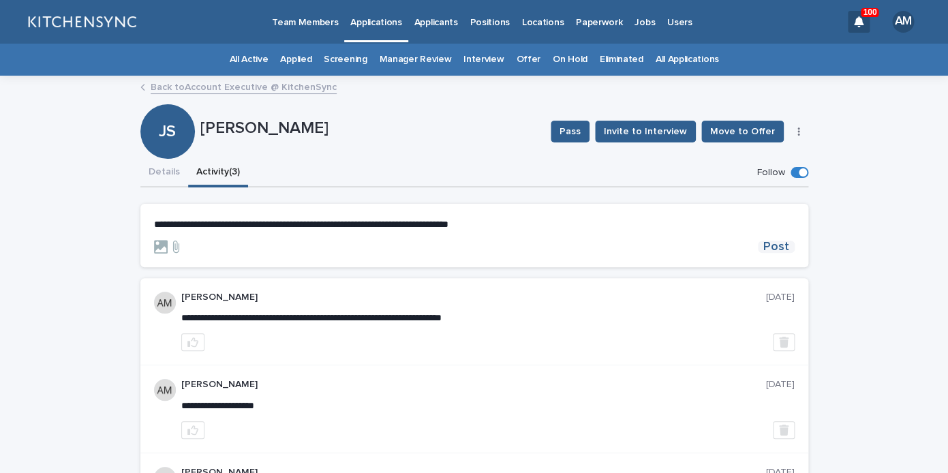
click at [779, 243] on span "Post" at bounding box center [776, 246] width 26 height 12
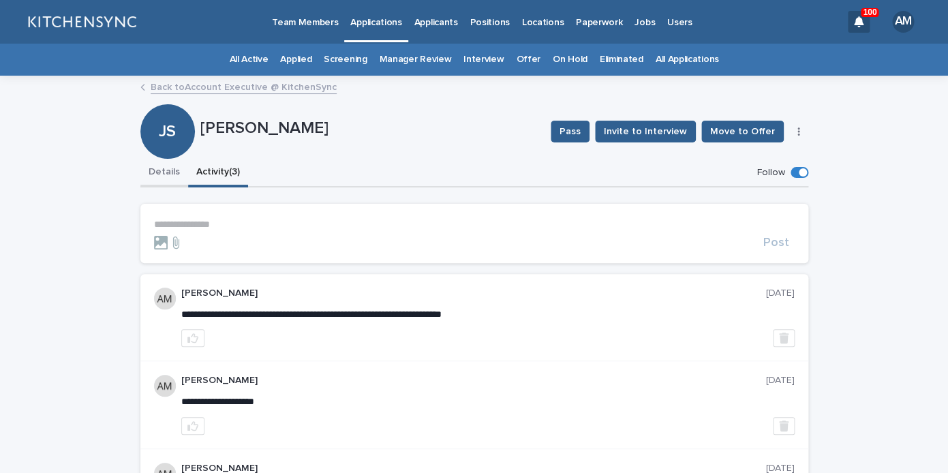
click at [163, 178] on button "Details" at bounding box center [164, 173] width 48 height 29
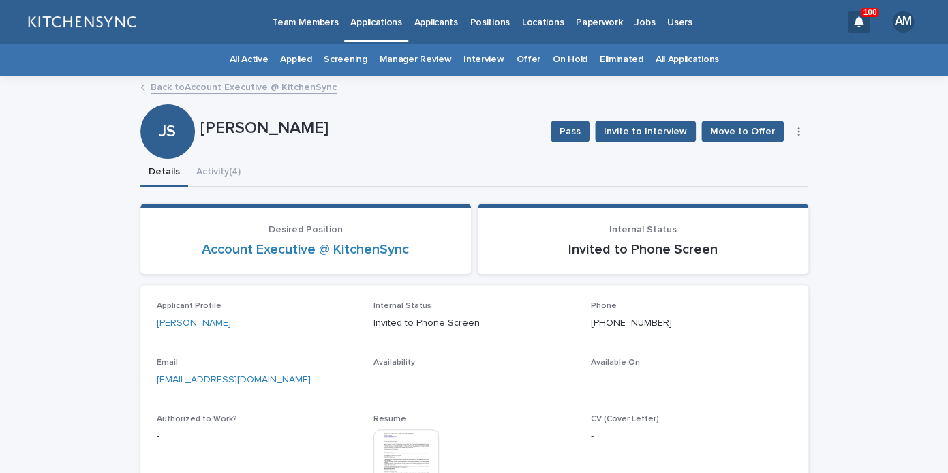
click at [800, 134] on button "button" at bounding box center [798, 132] width 19 height 10
click at [777, 159] on button "Edit" at bounding box center [757, 159] width 90 height 22
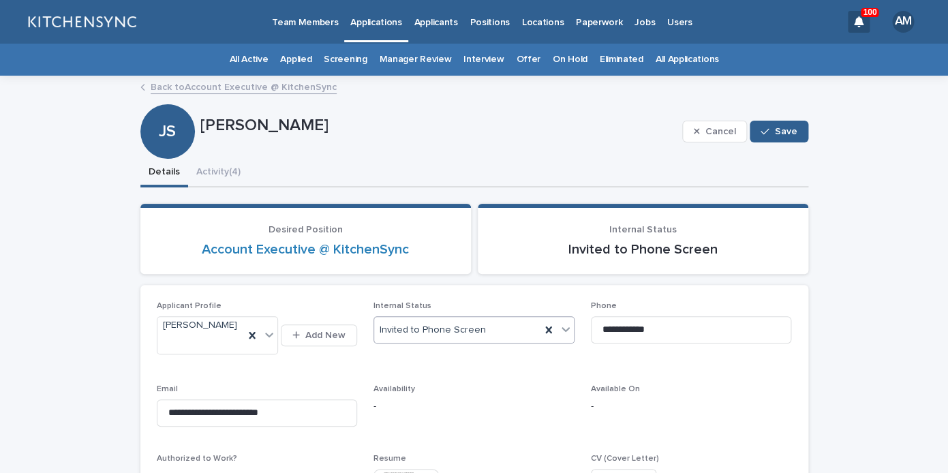
click at [487, 326] on input "text" at bounding box center [487, 330] width 1 height 12
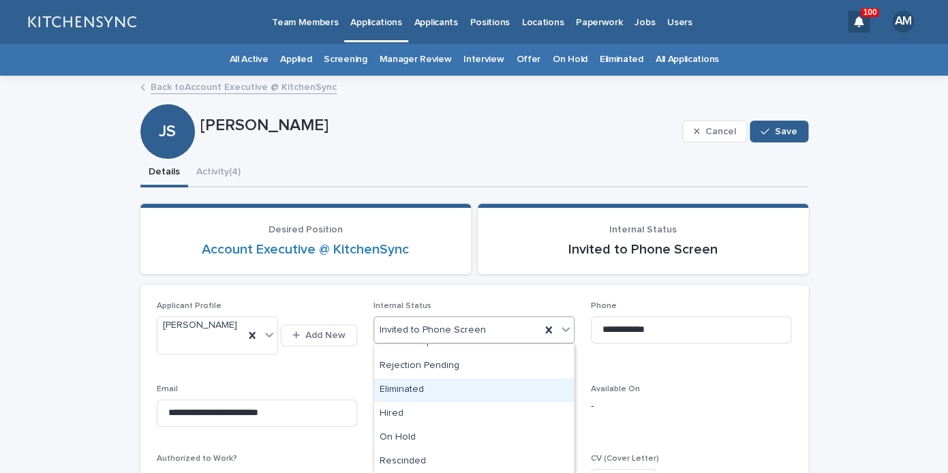
click at [482, 397] on div "Eliminated" at bounding box center [474, 390] width 200 height 24
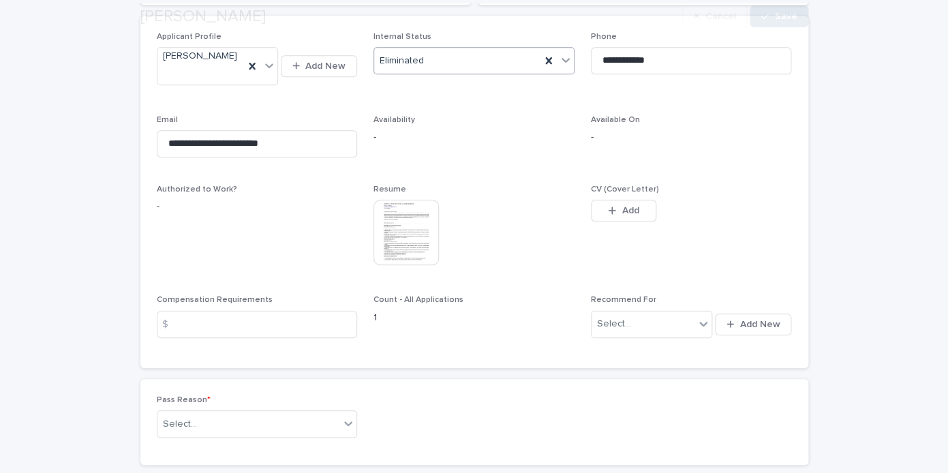
scroll to position [422, 0]
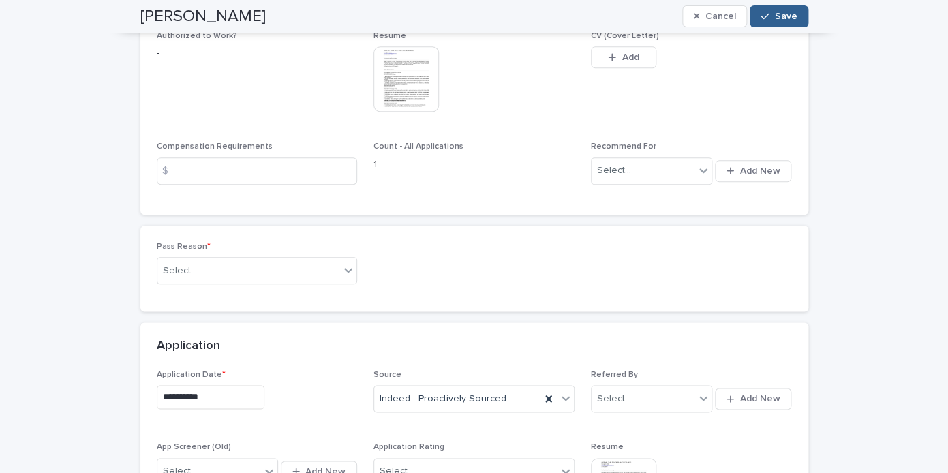
click at [309, 295] on div "Pass Reason * Select..." at bounding box center [257, 268] width 201 height 53
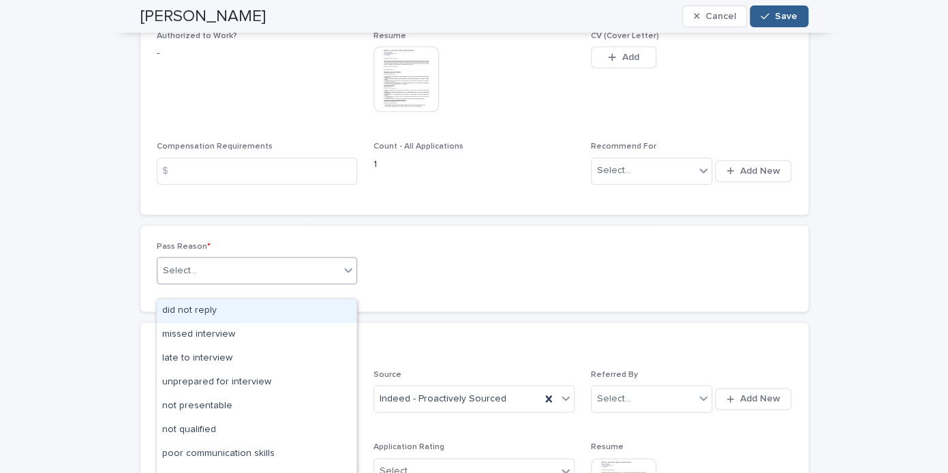
click at [307, 282] on div "Select..." at bounding box center [248, 271] width 183 height 22
click at [303, 311] on div "did not reply" at bounding box center [257, 311] width 200 height 24
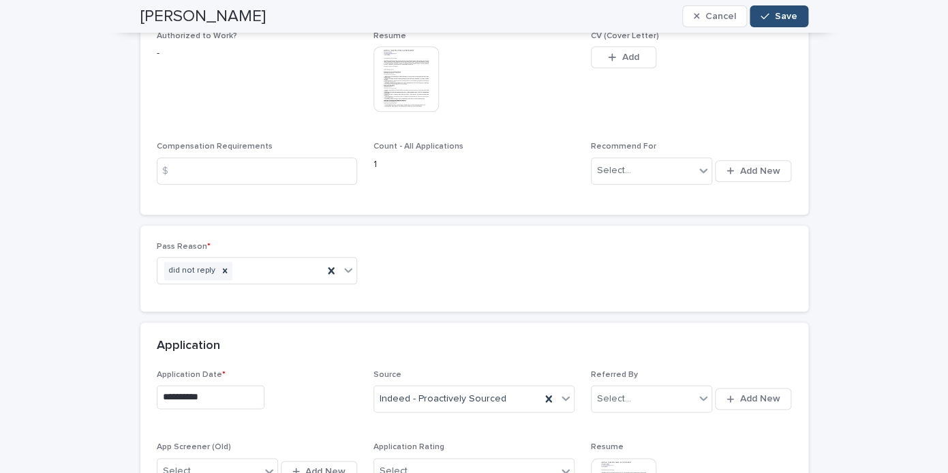
click at [766, 22] on button "Save" at bounding box center [778, 16] width 58 height 22
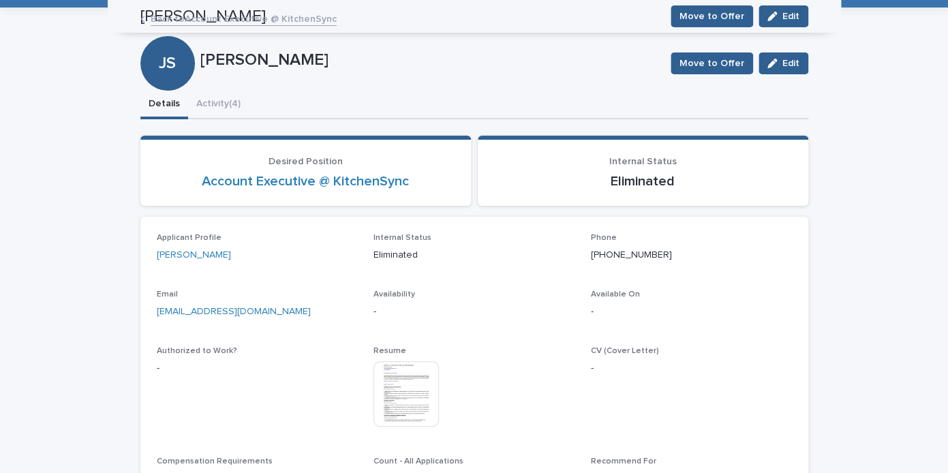
scroll to position [0, 0]
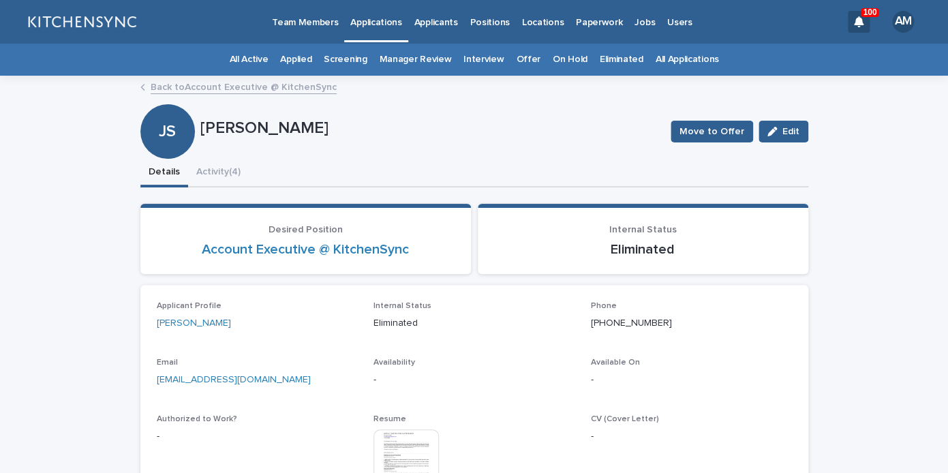
click at [292, 89] on link "Back to Account Executive @ KitchenSync" at bounding box center [244, 86] width 186 height 16
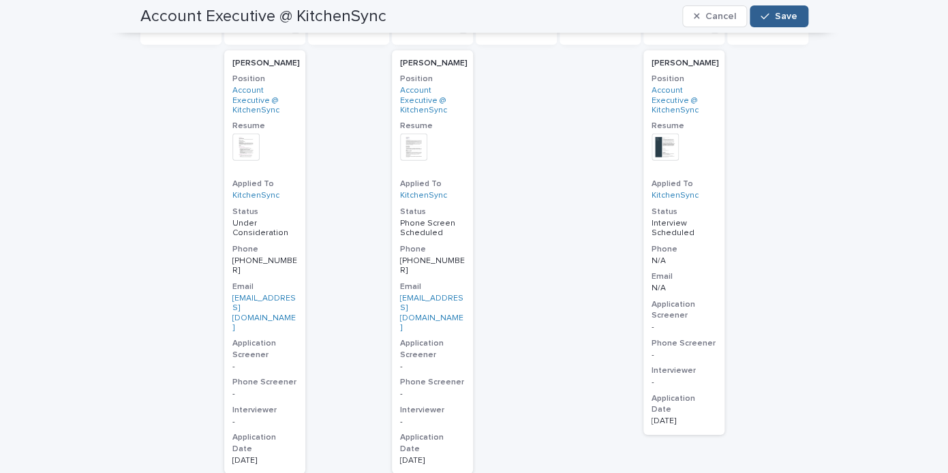
scroll to position [1442, 0]
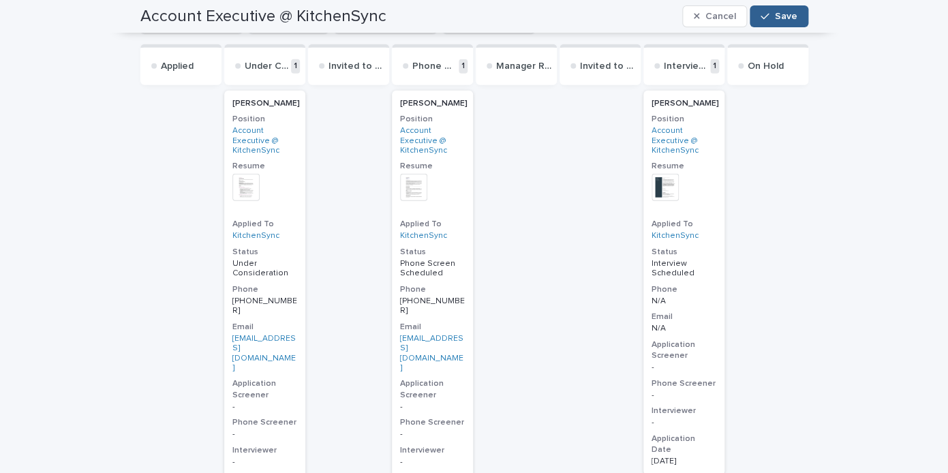
click at [431, 107] on p "[PERSON_NAME]" at bounding box center [433, 104] width 67 height 10
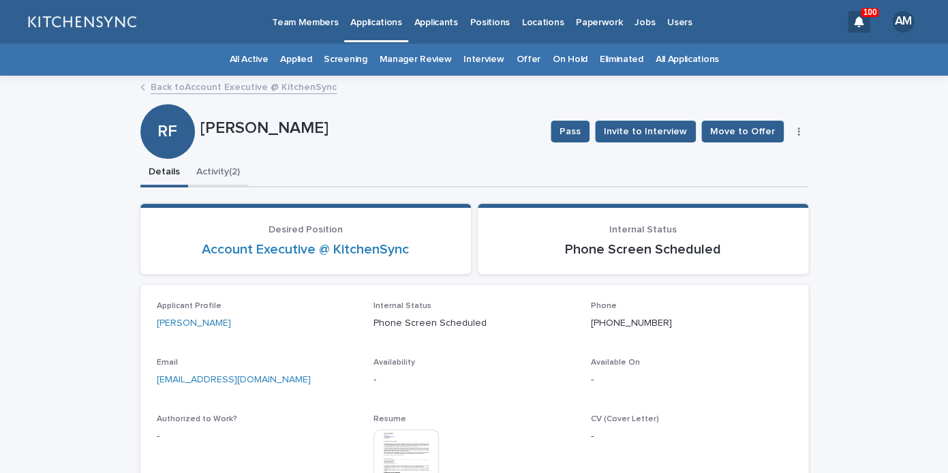
click at [223, 170] on button "Activity (2)" at bounding box center [218, 173] width 60 height 29
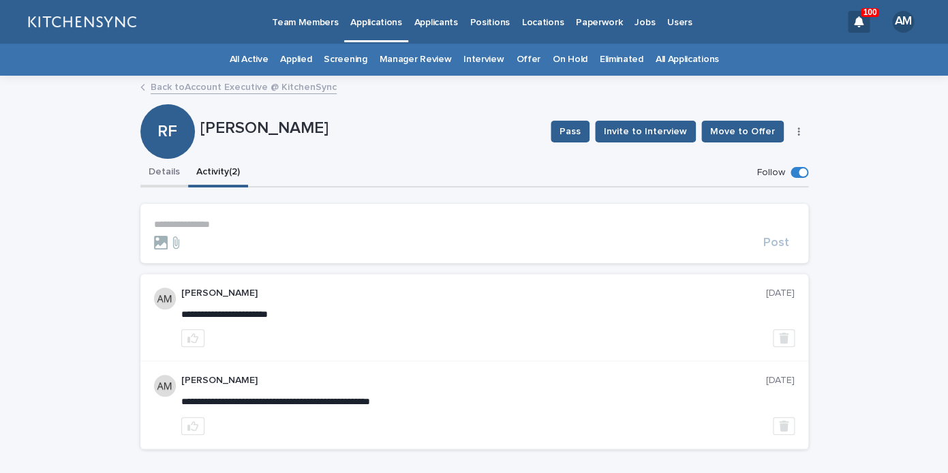
click at [175, 176] on button "Details" at bounding box center [164, 173] width 48 height 29
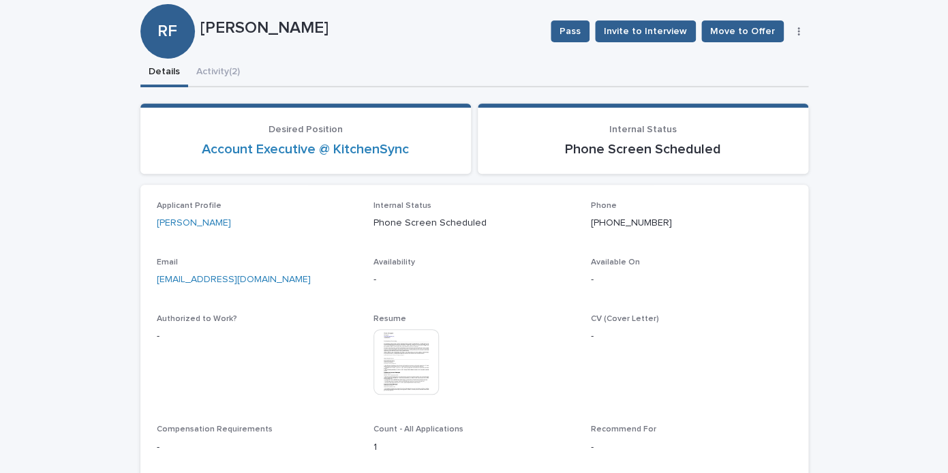
scroll to position [136, 0]
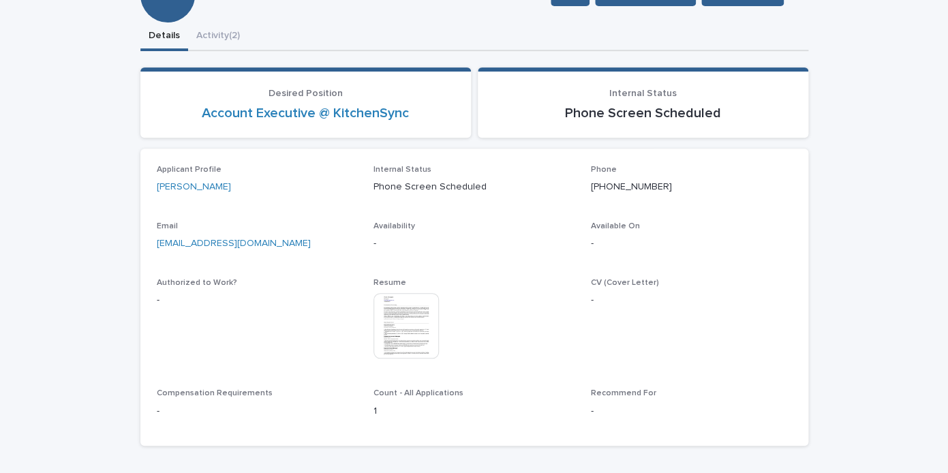
click at [410, 334] on img at bounding box center [405, 325] width 65 height 65
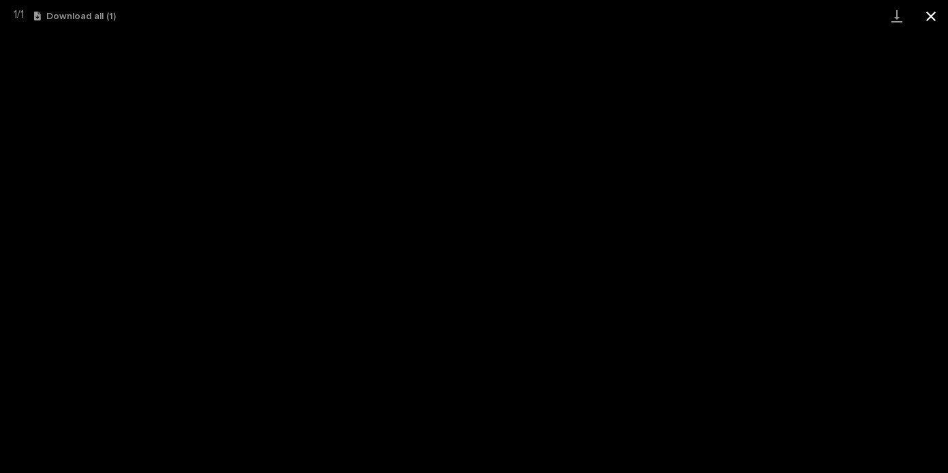
click at [941, 14] on button "Close gallery" at bounding box center [930, 16] width 34 height 32
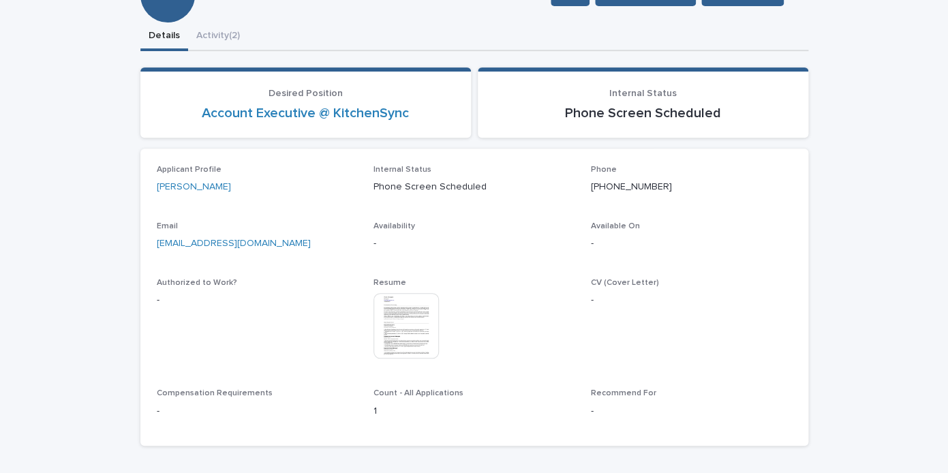
click at [236, 42] on div "**********" at bounding box center [474, 199] width 668 height 516
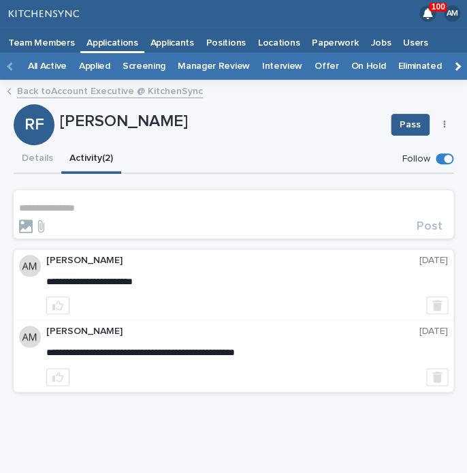
click at [133, 211] on p "**********" at bounding box center [233, 208] width 429 height 12
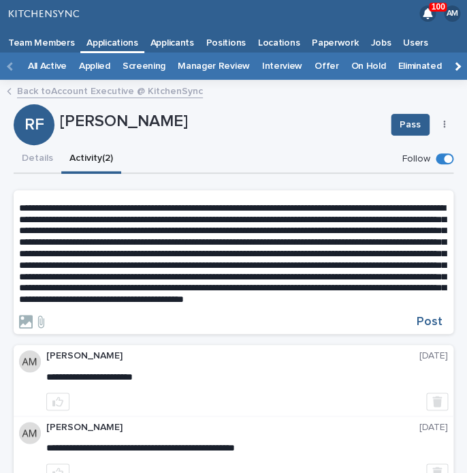
click at [140, 328] on form "Post" at bounding box center [233, 265] width 429 height 126
click at [174, 305] on p at bounding box center [233, 253] width 429 height 103
click at [89, 305] on p at bounding box center [233, 253] width 429 height 103
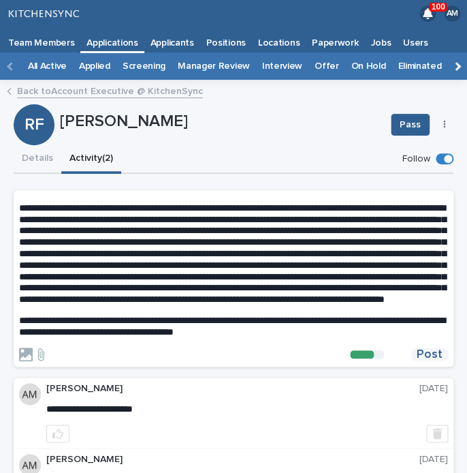
click at [428, 360] on span "Post" at bounding box center [430, 354] width 26 height 12
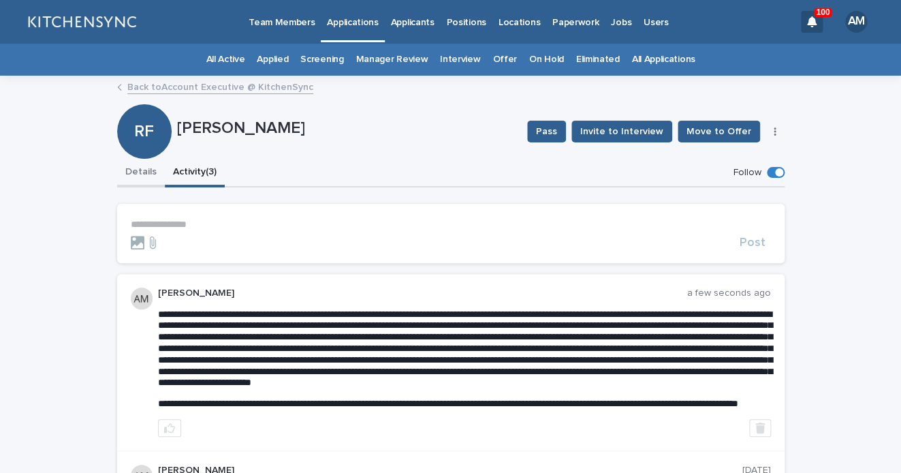
click at [146, 170] on button "Details" at bounding box center [141, 173] width 48 height 29
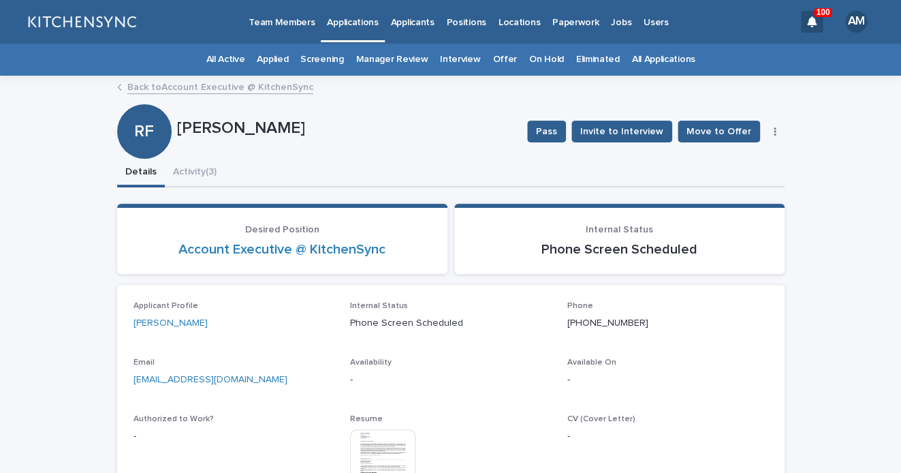
click at [774, 129] on button "button" at bounding box center [775, 132] width 19 height 10
click at [737, 150] on button "Edit" at bounding box center [734, 159] width 90 height 22
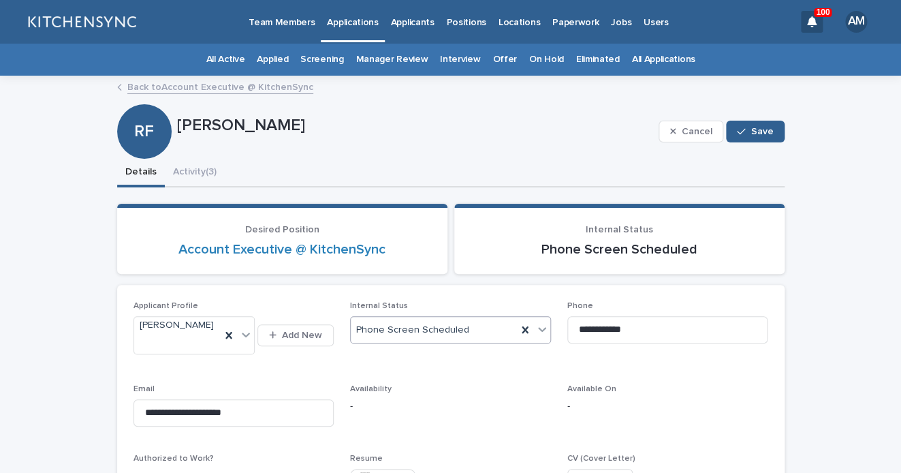
click at [463, 324] on div "Phone Screen Scheduled" at bounding box center [434, 330] width 166 height 22
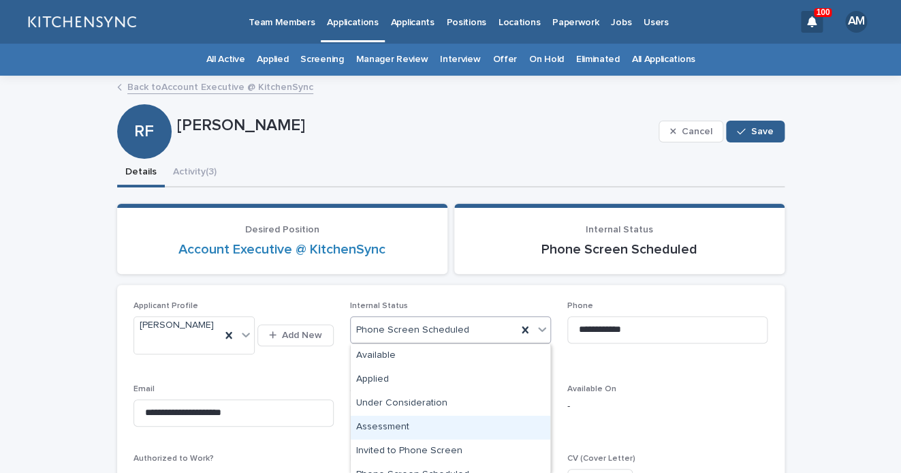
scroll to position [300, 0]
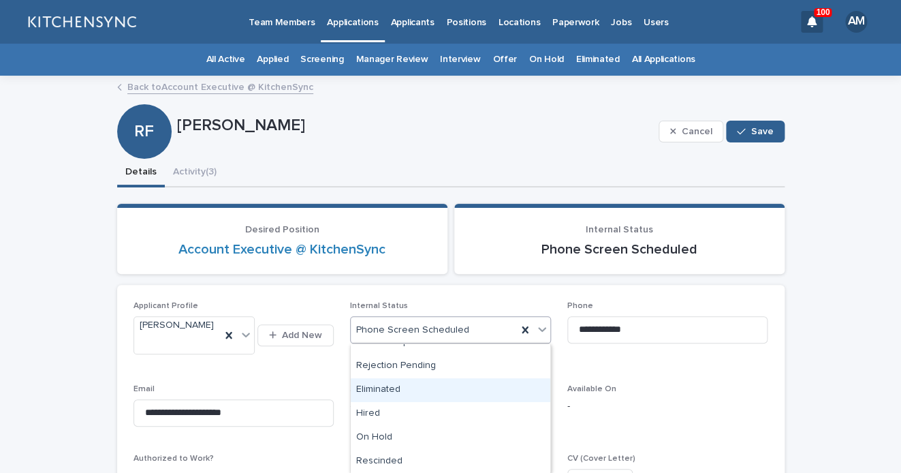
click at [448, 394] on div "Eliminated" at bounding box center [451, 390] width 200 height 24
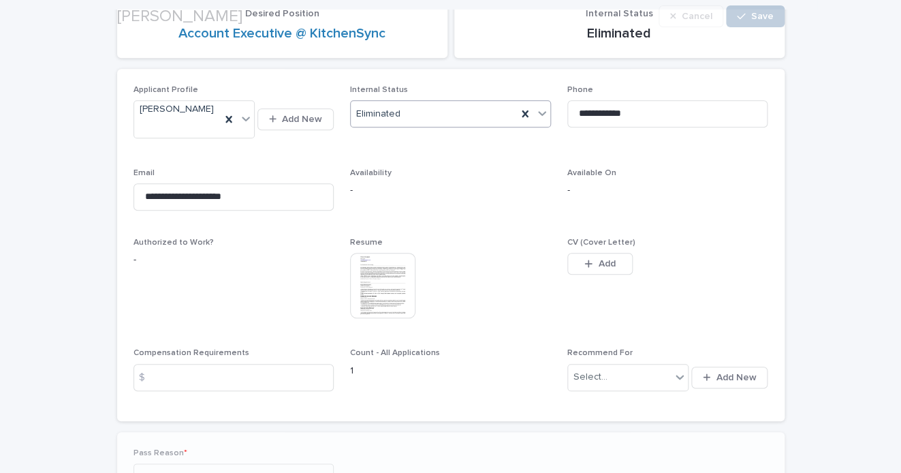
scroll to position [328, 0]
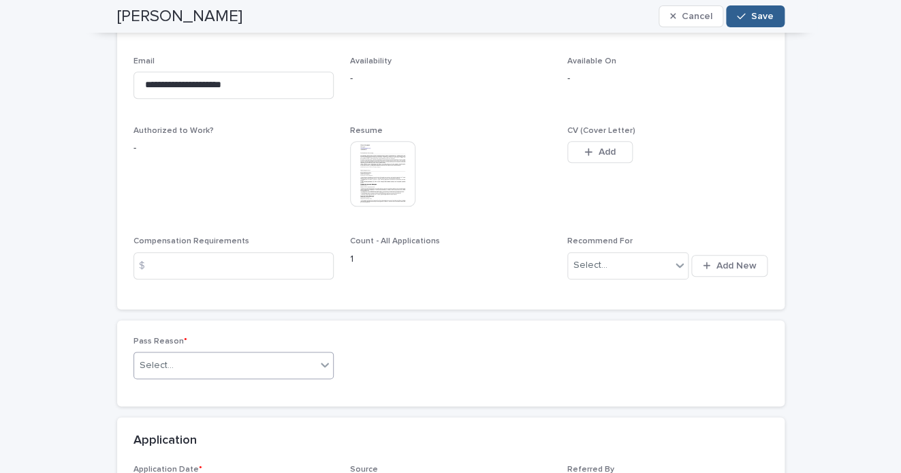
click at [297, 356] on div "Select..." at bounding box center [225, 365] width 183 height 22
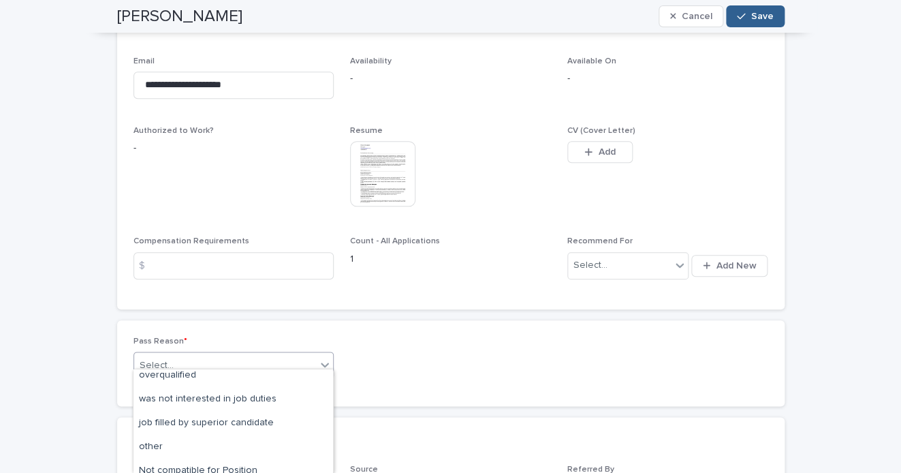
scroll to position [206, 0]
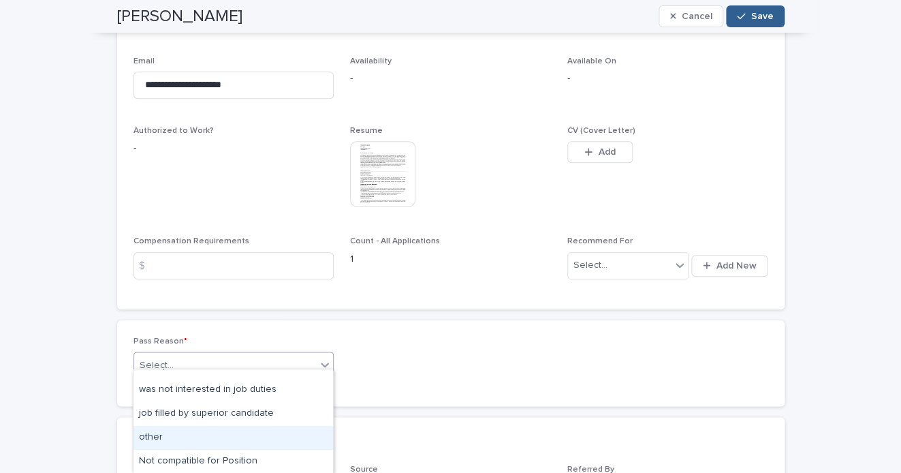
click at [235, 431] on div "other" at bounding box center [234, 438] width 200 height 24
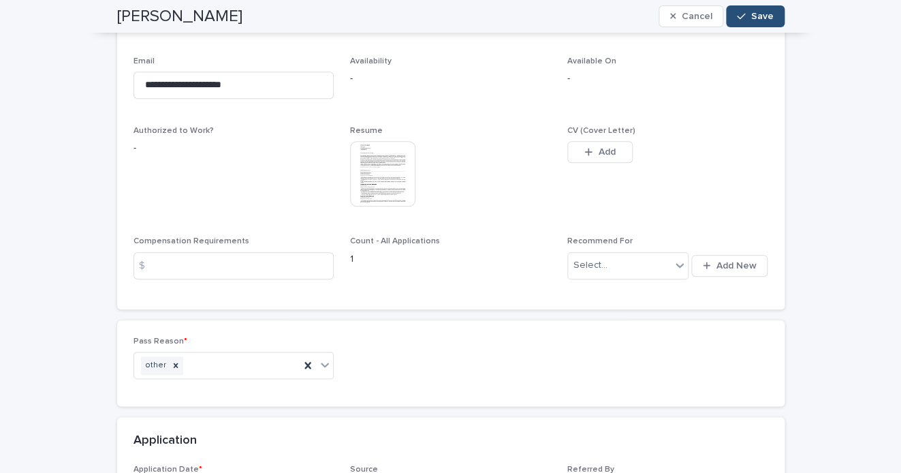
click at [753, 23] on button "Save" at bounding box center [755, 16] width 58 height 22
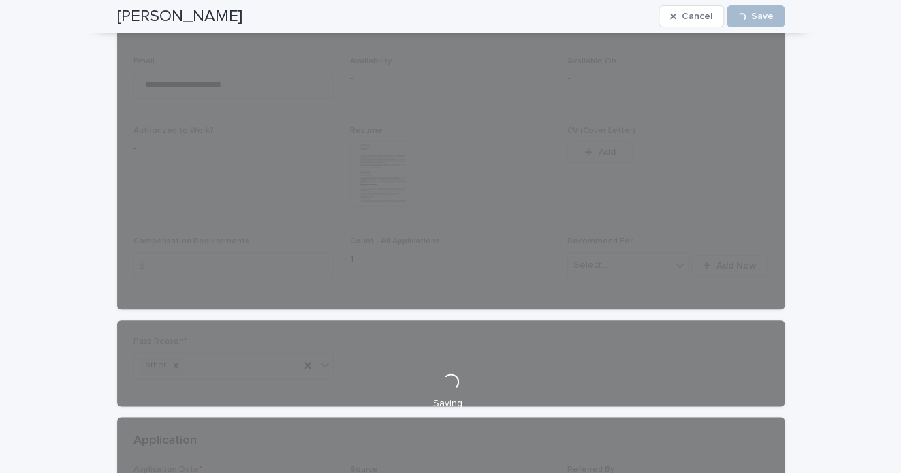
scroll to position [0, 0]
